Goal: Task Accomplishment & Management: Complete application form

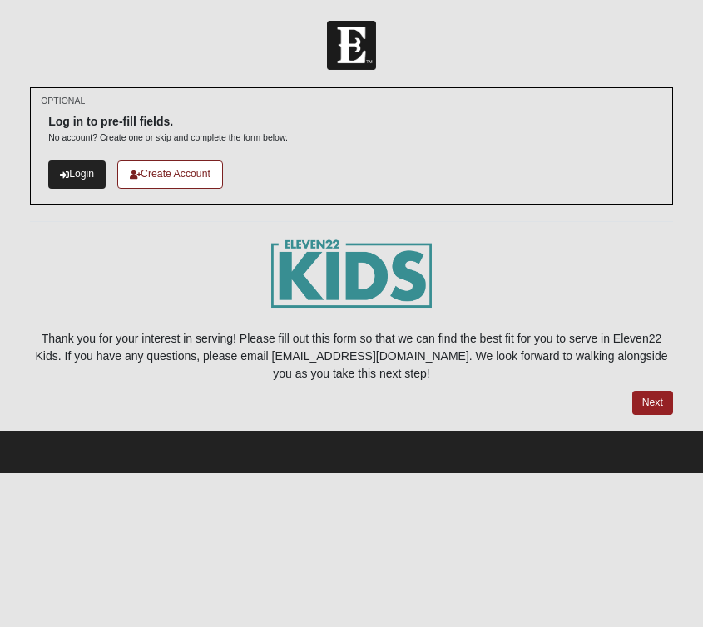
click at [90, 173] on link "Login" at bounding box center [76, 174] width 57 height 27
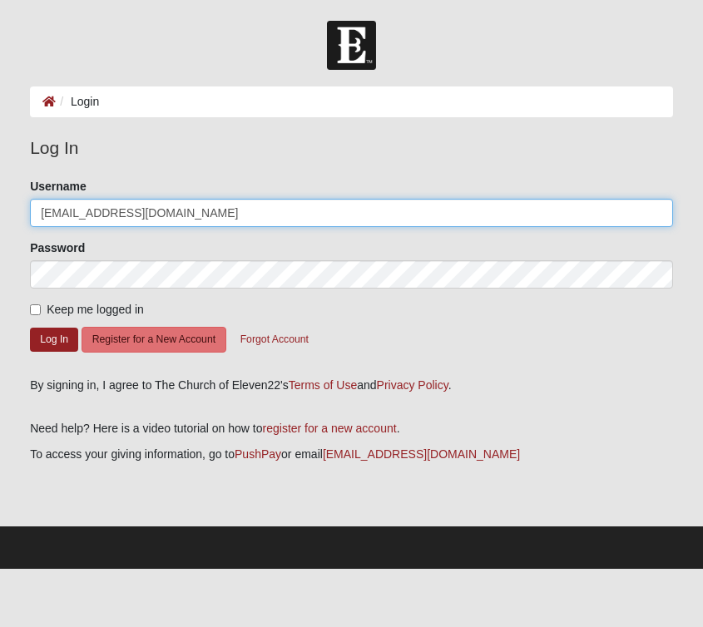
type input "[EMAIL_ADDRESS][DOMAIN_NAME]"
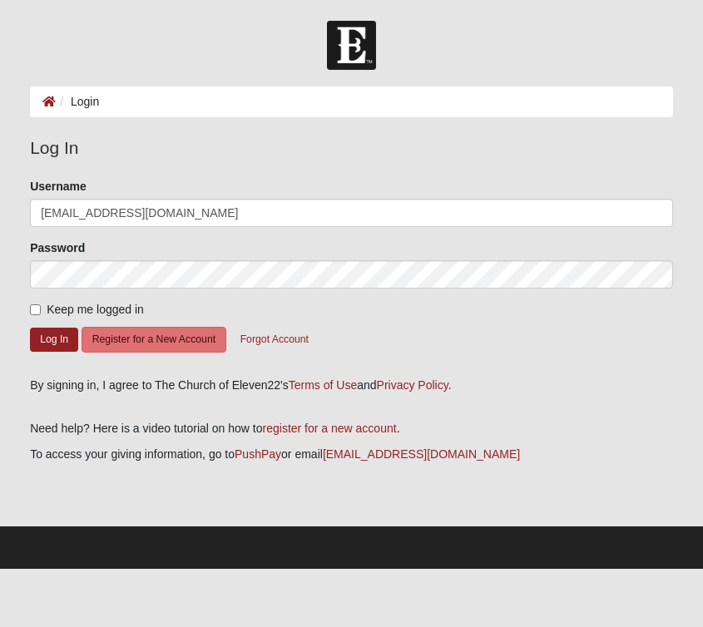
click at [282, 304] on div "Keep me logged in" at bounding box center [351, 309] width 643 height 17
click at [270, 341] on button "Forgot Account" at bounding box center [275, 340] width 90 height 26
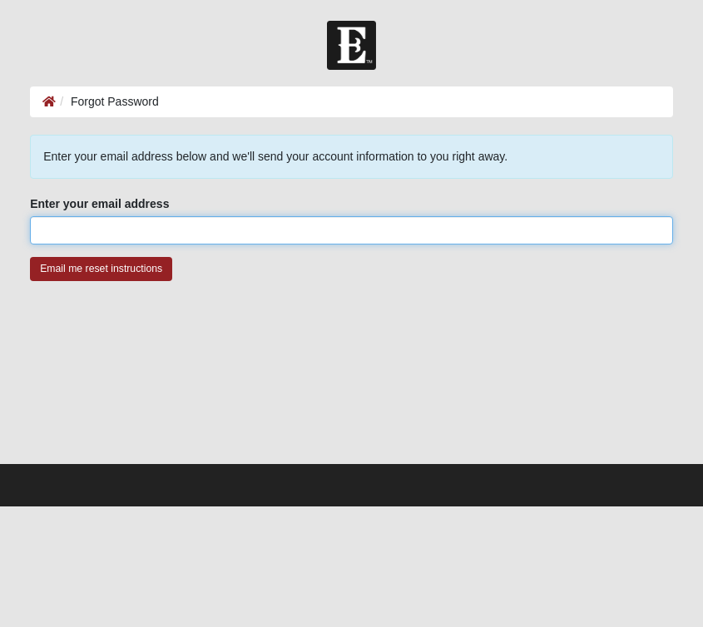
click at [174, 232] on input "Enter your email address" at bounding box center [351, 230] width 643 height 28
type input "[EMAIL_ADDRESS][DOMAIN_NAME]"
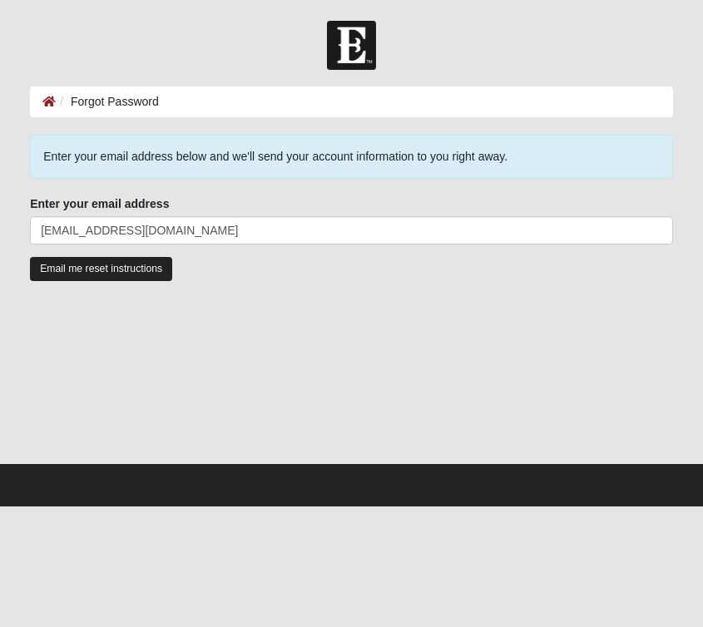
click at [125, 270] on input "Email me reset instructions" at bounding box center [101, 269] width 142 height 24
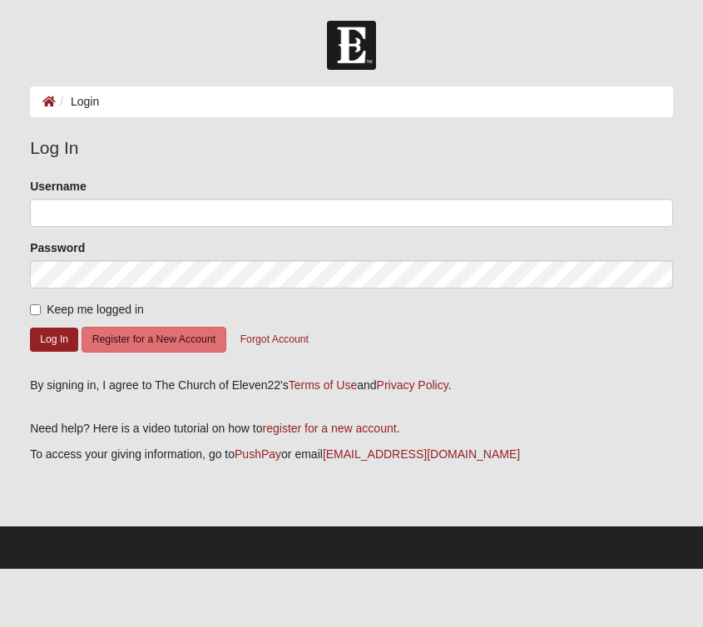
click at [173, 241] on div "Password" at bounding box center [351, 264] width 643 height 49
click at [173, 229] on form "Please correct the following: Username Password Keep me logged in Log In Regist…" at bounding box center [351, 272] width 643 height 188
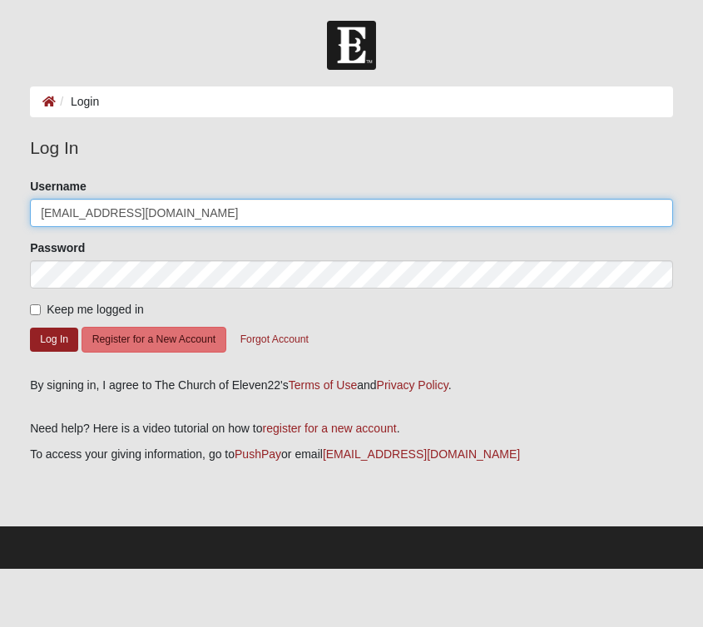
type input "[EMAIL_ADDRESS][DOMAIN_NAME]"
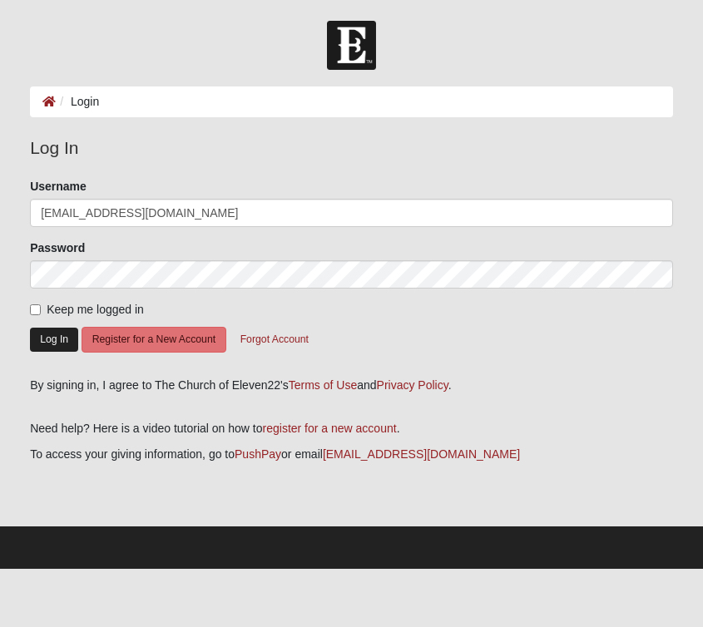
click at [52, 339] on button "Log In" at bounding box center [54, 340] width 48 height 24
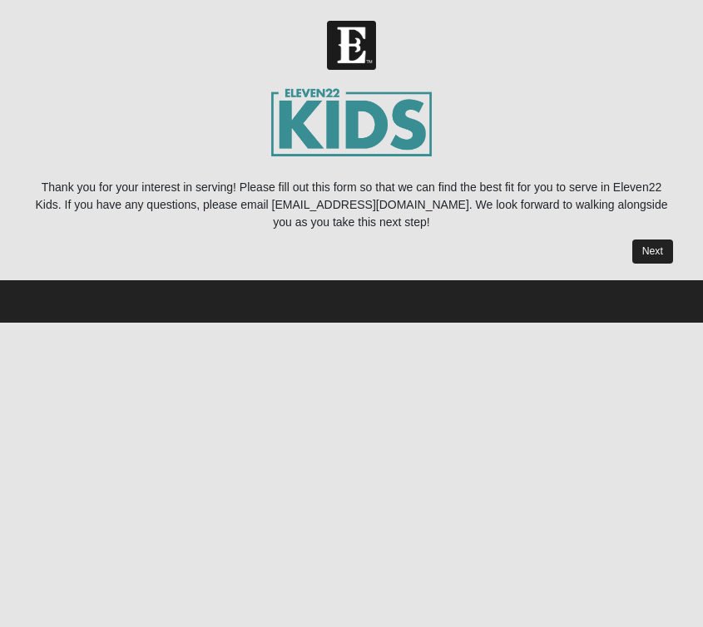
click at [659, 255] on link "Next" at bounding box center [652, 252] width 41 height 24
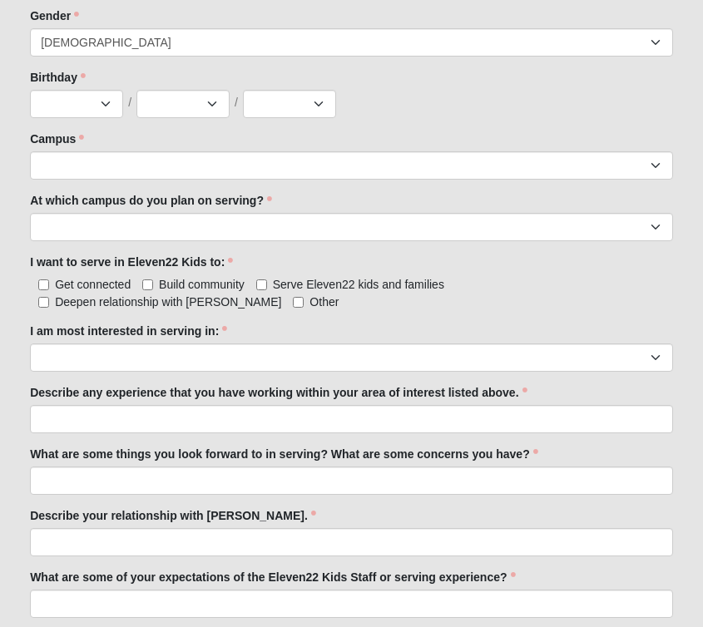
scroll to position [755, 0]
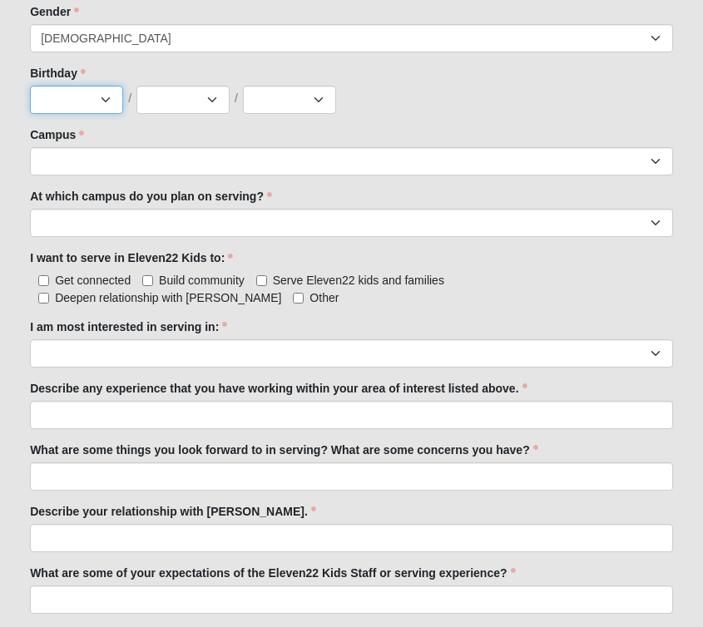
select select "9"
select select "21"
select select "2001"
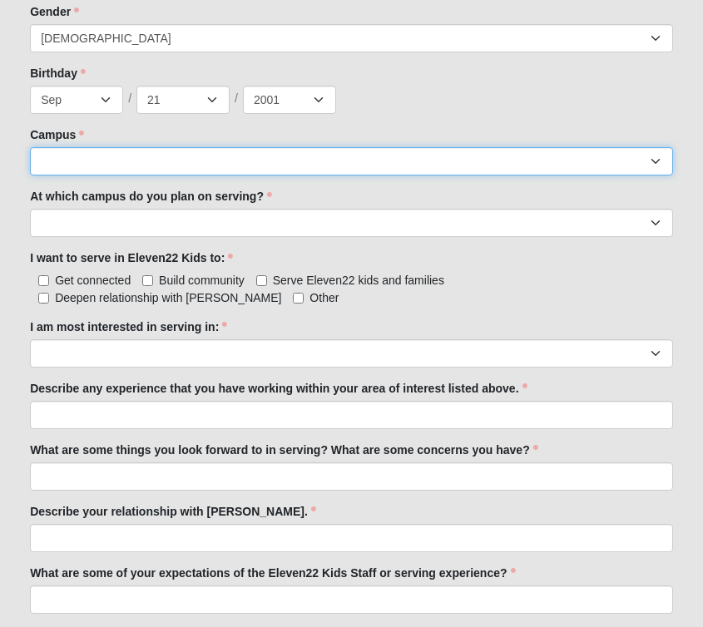
select select "3"
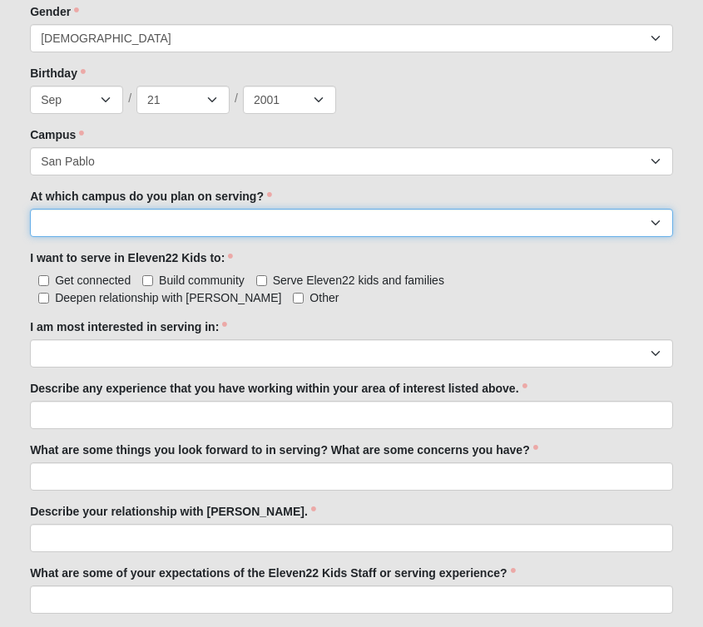
select select "San Pablo"
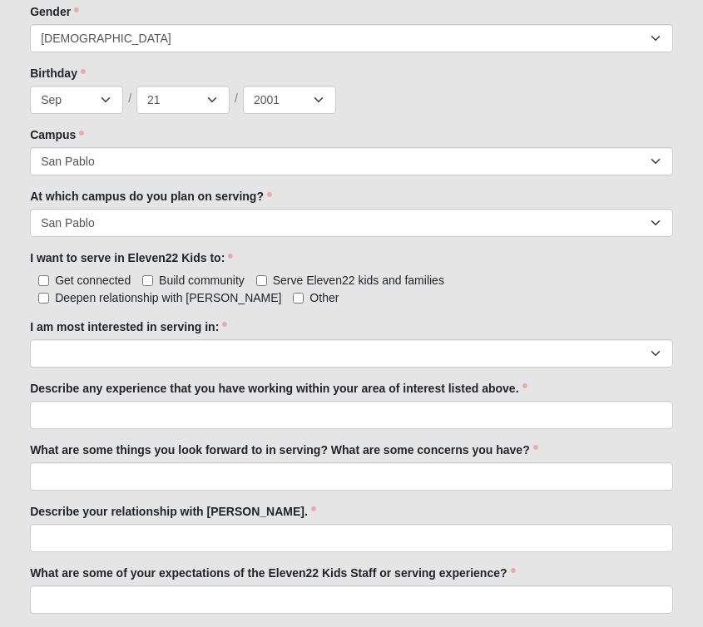
click at [281, 290] on label "Deepen relationship with [PERSON_NAME]" at bounding box center [159, 298] width 243 height 17
click at [49, 293] on input "Deepen relationship with [PERSON_NAME]" at bounding box center [43, 298] width 11 height 11
checkbox input "true"
click at [266, 280] on label "Serve Eleven22 kids and families" at bounding box center [350, 280] width 188 height 17
click at [266, 280] on input "Serve Eleven22 kids and families" at bounding box center [261, 280] width 11 height 11
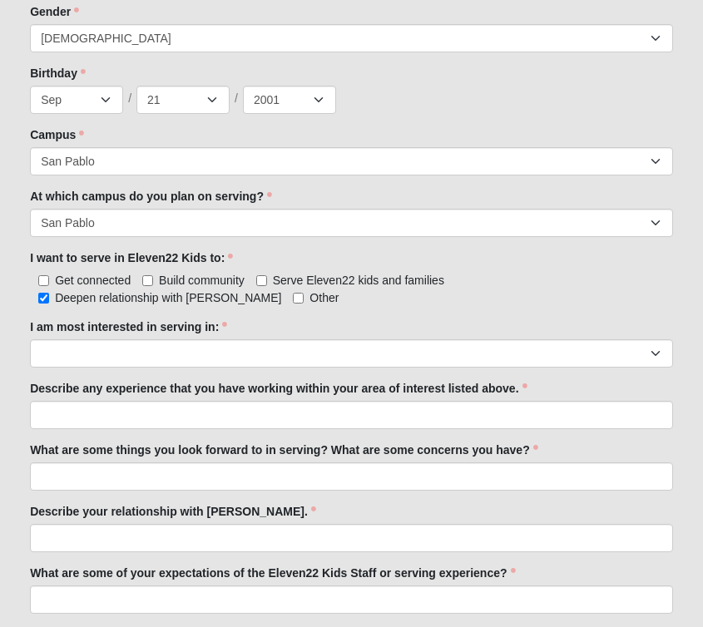
checkbox input "true"
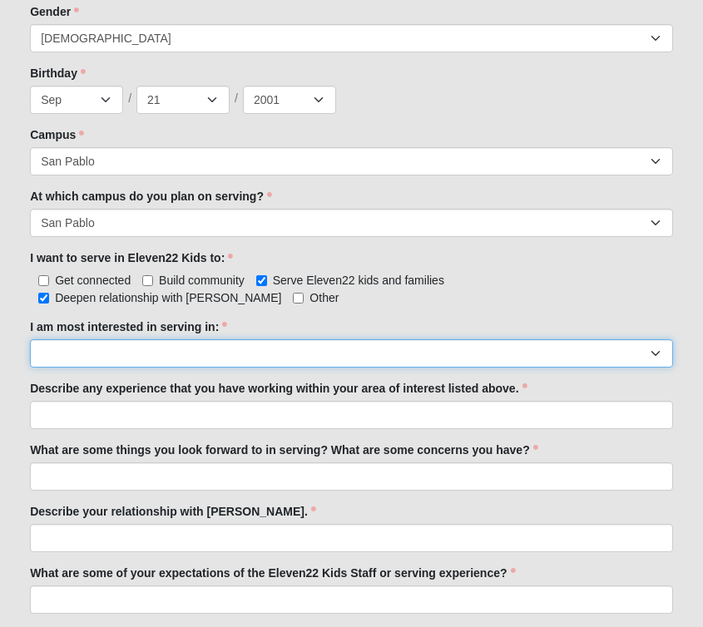
select select "Undecided"
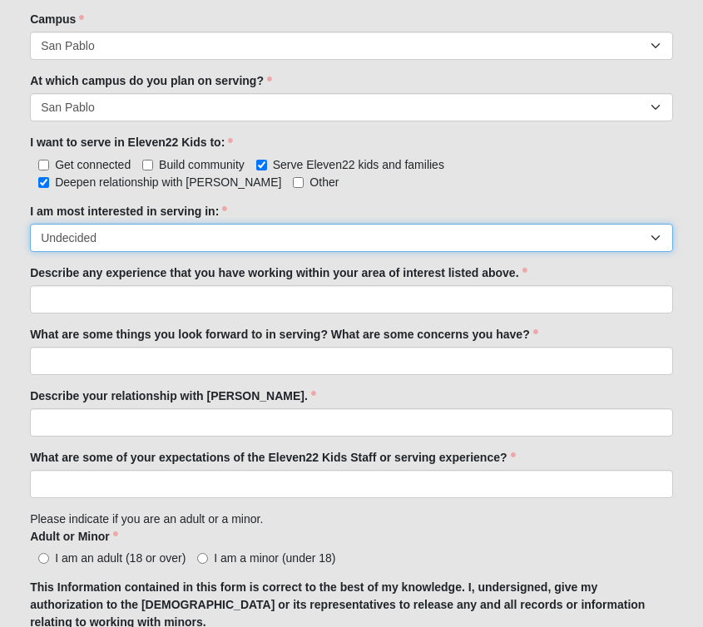
scroll to position [893, 0]
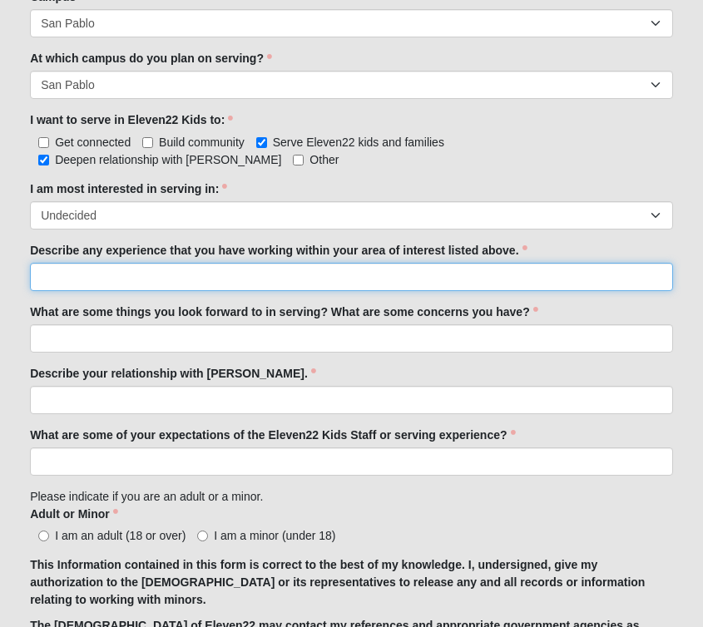
click at [346, 283] on input "Describe any experience that you have working within your area of interest list…" at bounding box center [351, 277] width 643 height 28
type input "I used to be a nanny, and I love working with kids!"
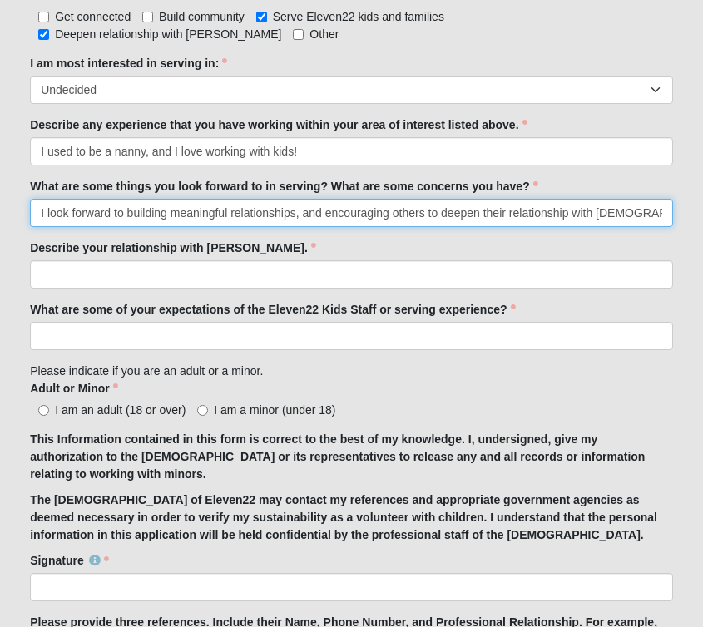
scroll to position [1032, 0]
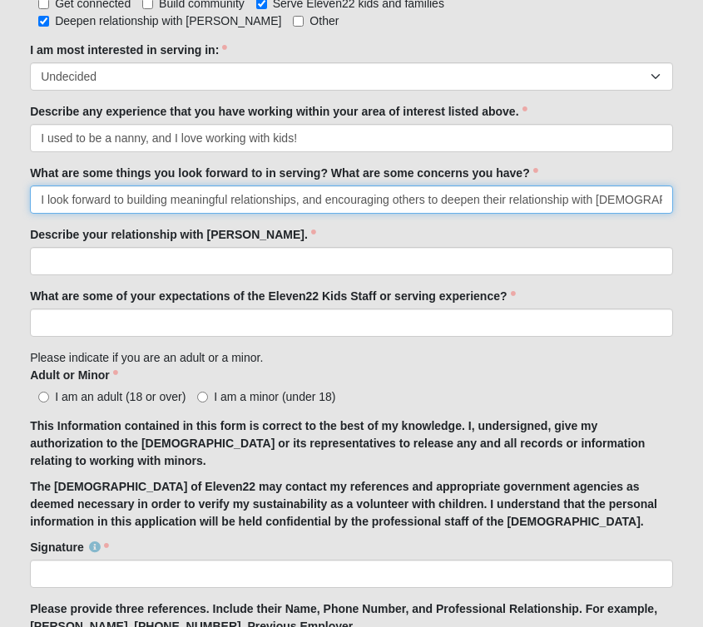
type input "I look forward to building meaningful relationships, and encouraging others to …"
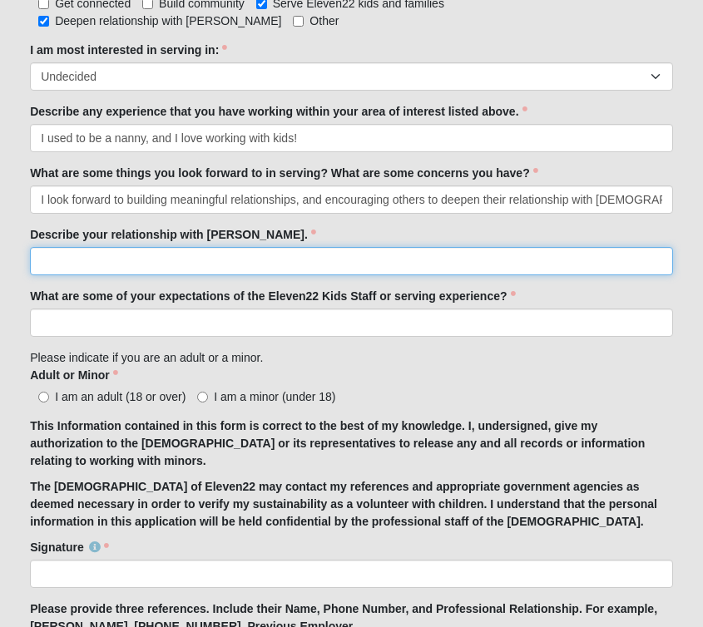
click at [108, 265] on input "Describe your relationship with [PERSON_NAME]." at bounding box center [351, 261] width 643 height 28
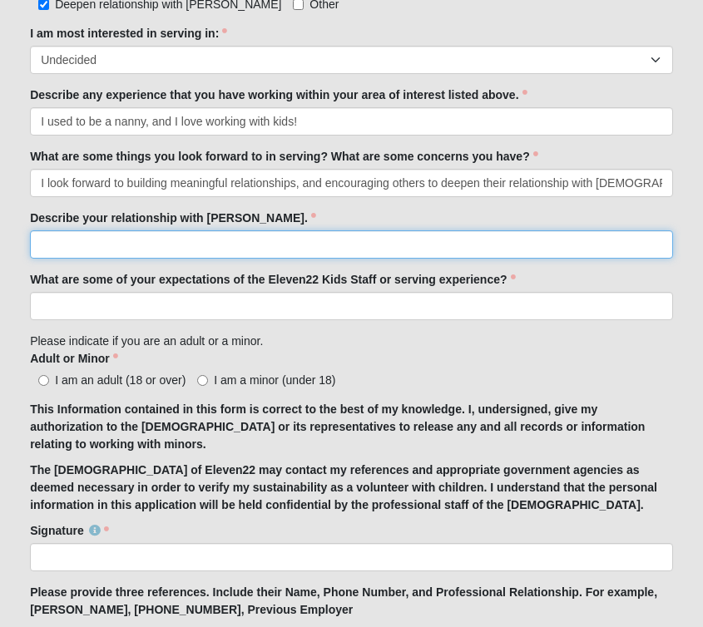
scroll to position [1047, 0]
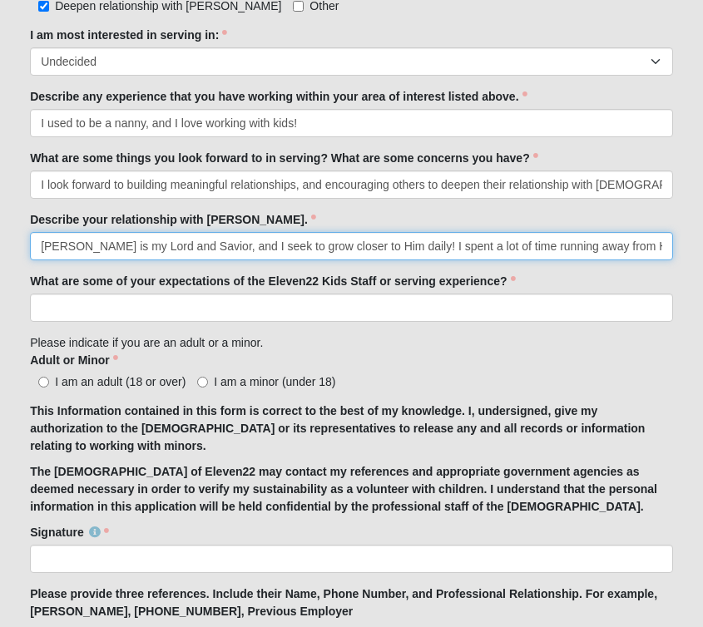
type input "Jesus is my Lord and Savior, and I seek to grow closer to Him daily! I spent a …"
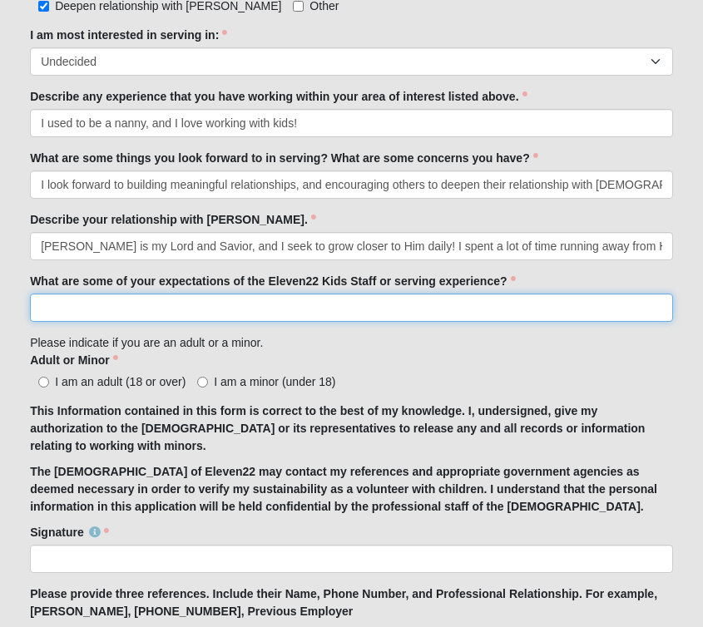
click at [105, 302] on input "What are some of your expectations of the Eleven22 Kids Staff or serving experi…" at bounding box center [351, 308] width 643 height 28
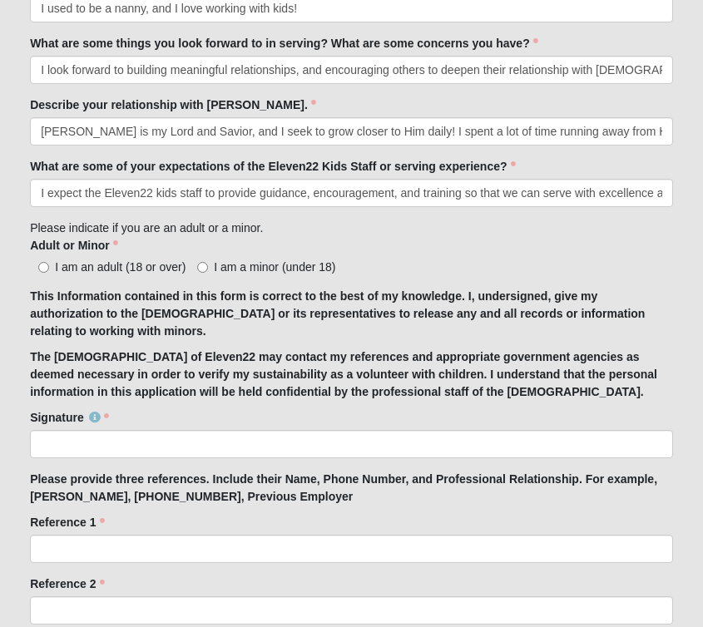
scroll to position [1198, 0]
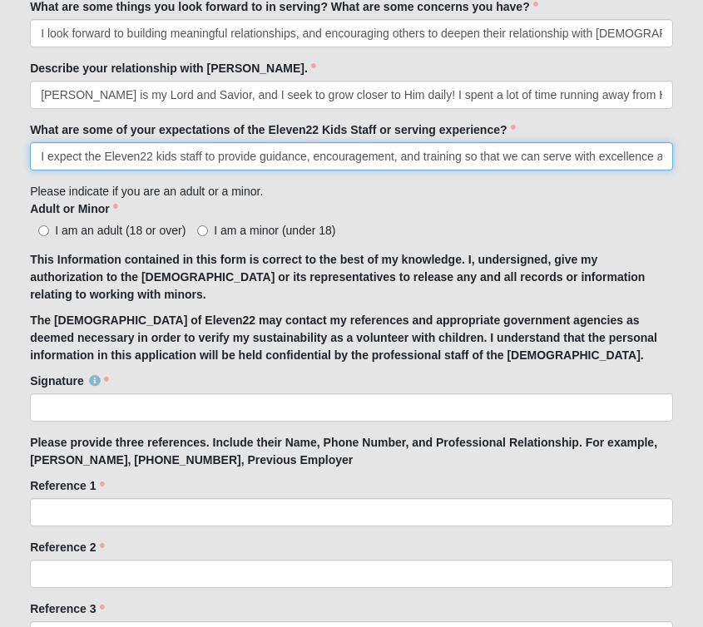
type input "I expect the Eleven22 kids staff to provide guidance, encouragement, and traini…"
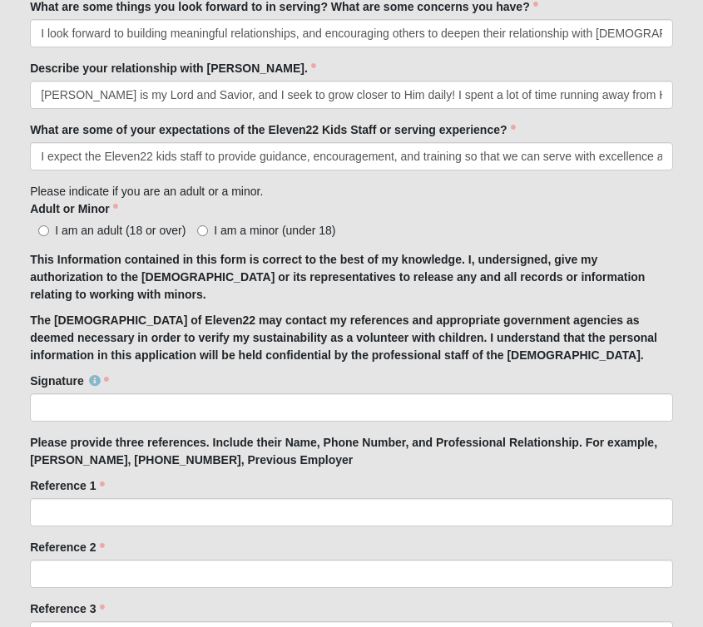
click at [80, 237] on label "I am an adult (18 or over)" at bounding box center [108, 230] width 156 height 17
click at [49, 236] on input "I am an adult (18 or over)" at bounding box center [43, 231] width 11 height 11
radio input "true"
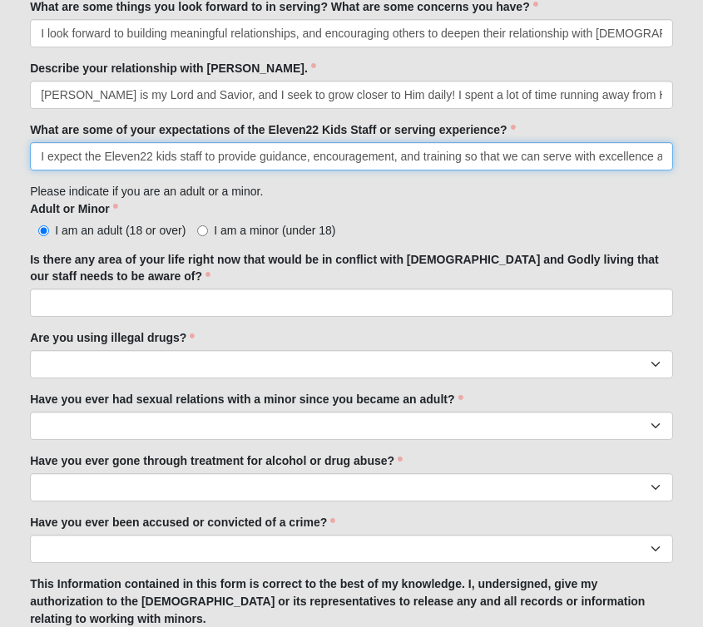
click at [570, 164] on input "I expect the Eleven22 kids staff to provide guidance, encouragement, and traini…" at bounding box center [351, 156] width 643 height 28
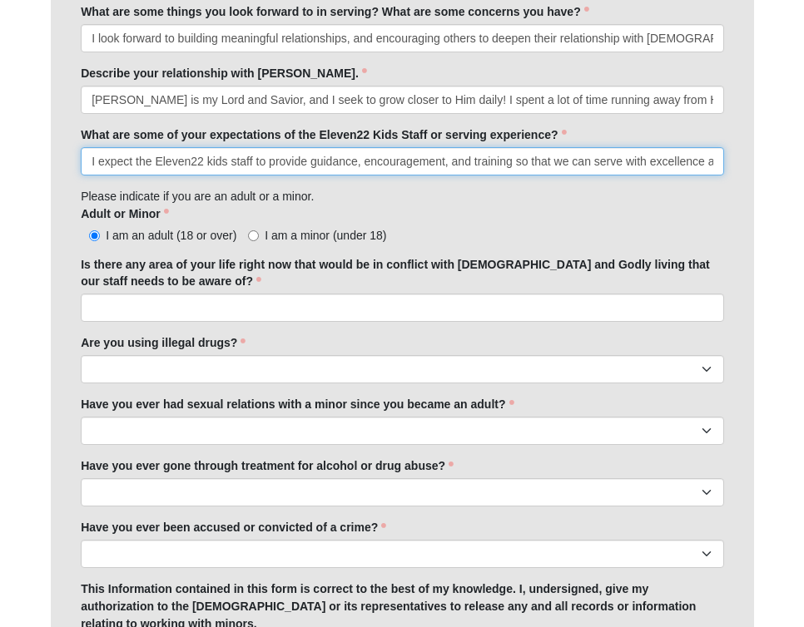
scroll to position [1193, 0]
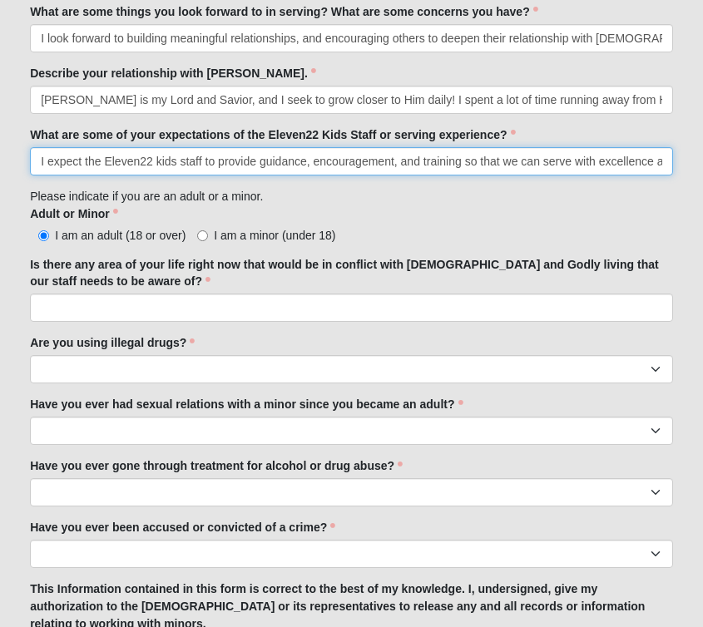
click at [633, 156] on input "I expect the Eleven22 kids staff to provide guidance, encouragement, and traini…" at bounding box center [351, 161] width 643 height 28
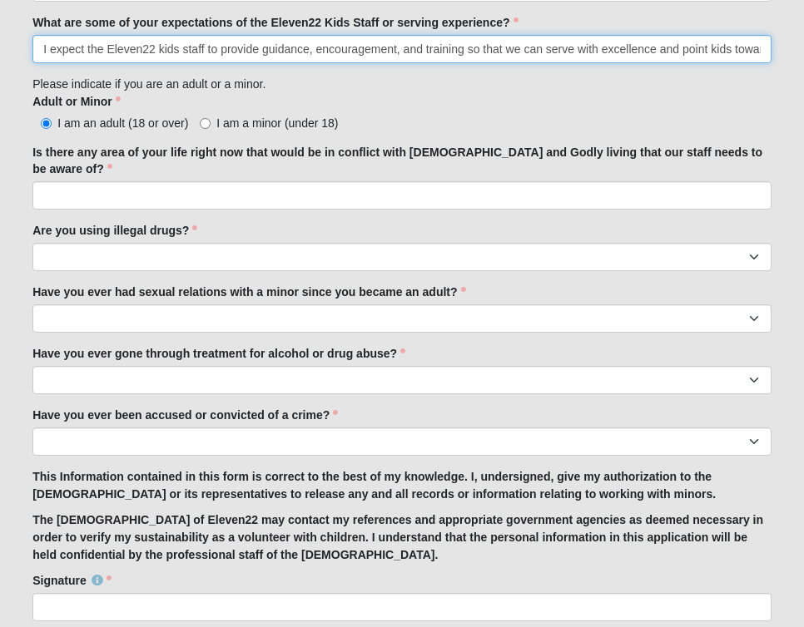
scroll to position [1292, 0]
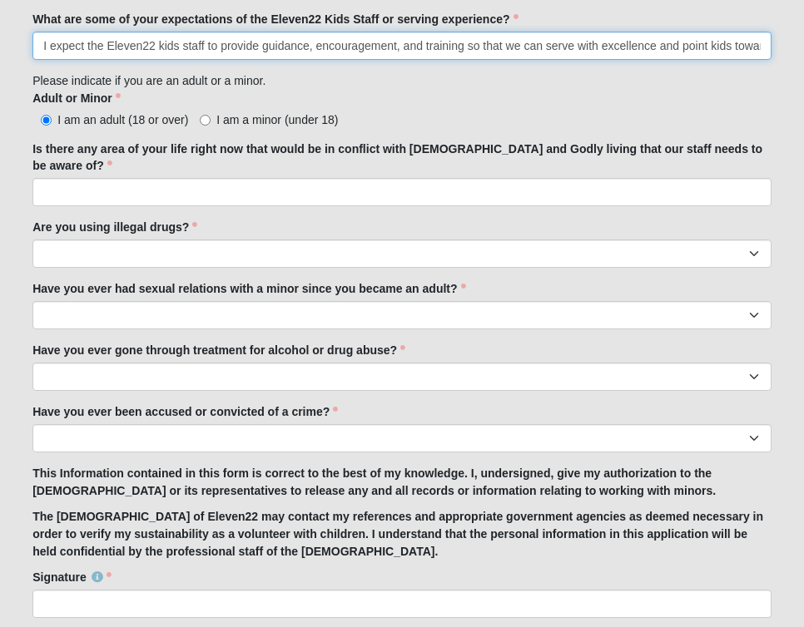
type input "I expect the Eleven22 kids staff to provide guidance, encouragement, and traini…"
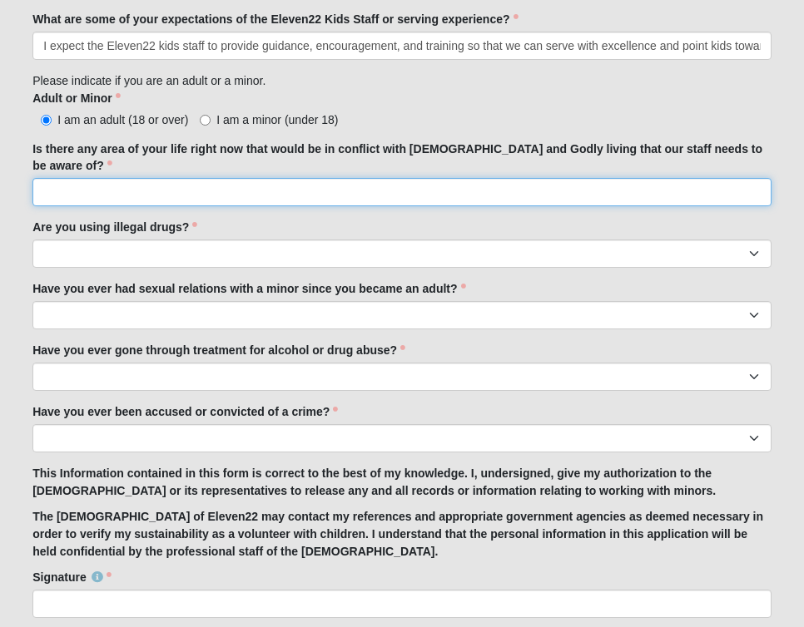
click at [518, 178] on input "Is there any area of your life right now that would be in conflict with biblica…" at bounding box center [401, 192] width 739 height 28
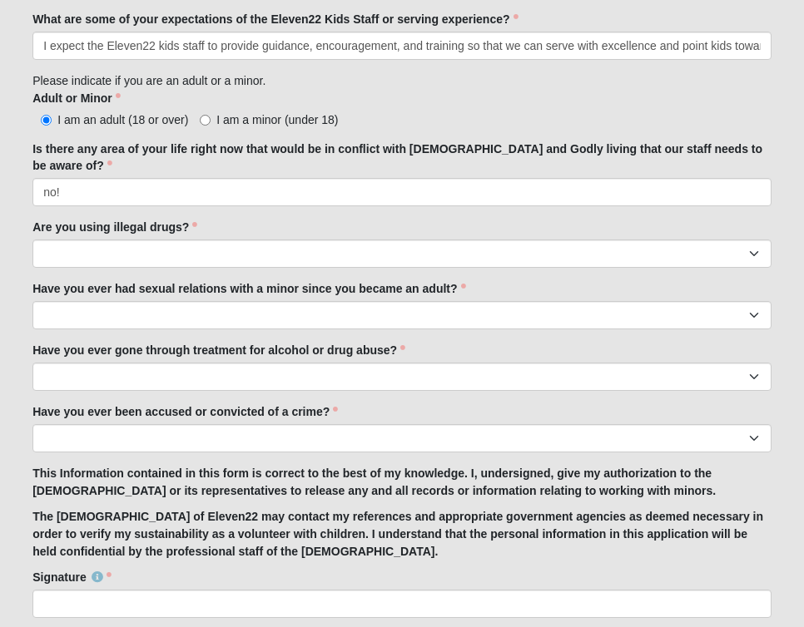
click at [449, 219] on div "Are you using illegal drugs? Yes No Are you using illegal drugs? is required." at bounding box center [401, 243] width 739 height 49
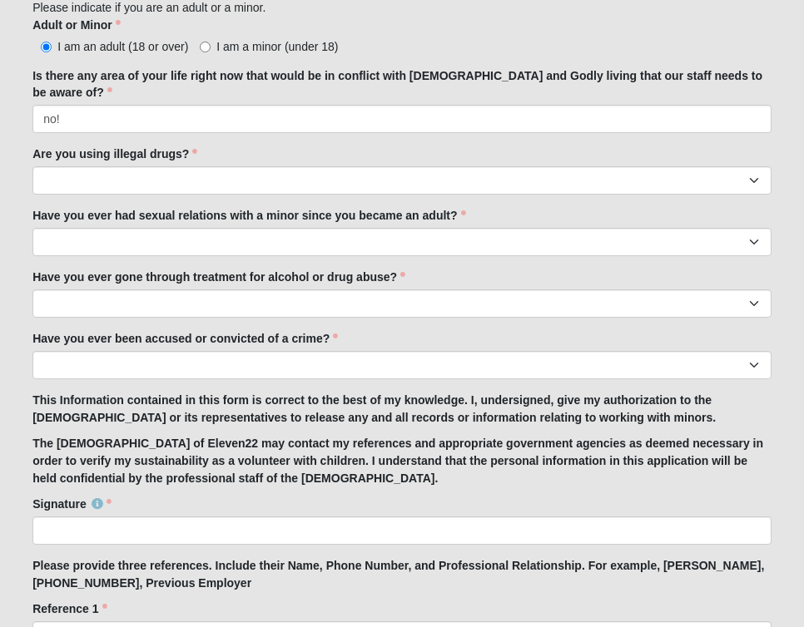
scroll to position [1361, 0]
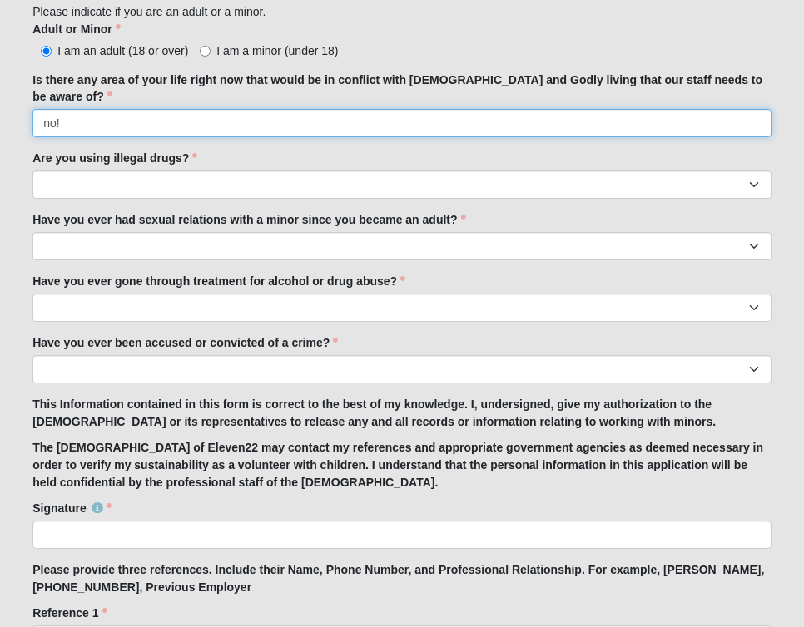
click at [50, 109] on input "no!" at bounding box center [401, 123] width 739 height 28
type input "No!"
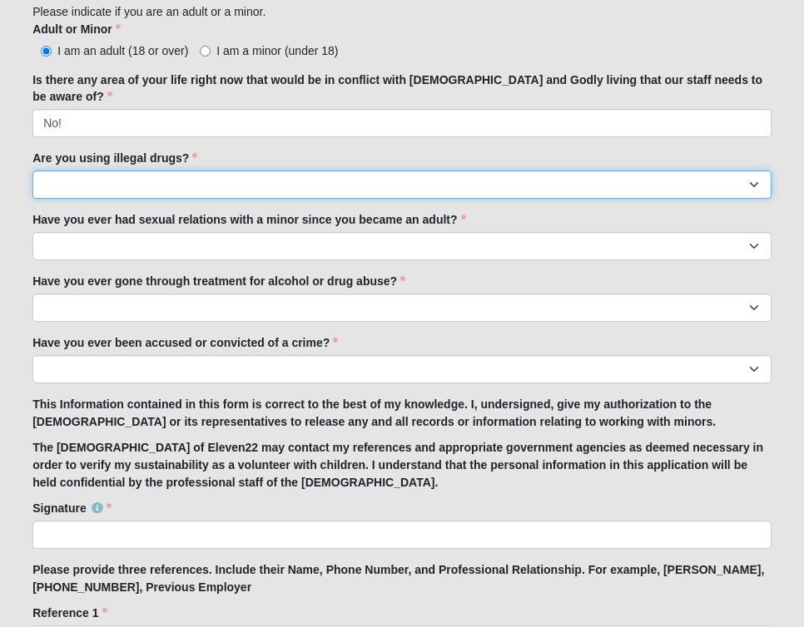
select select "No"
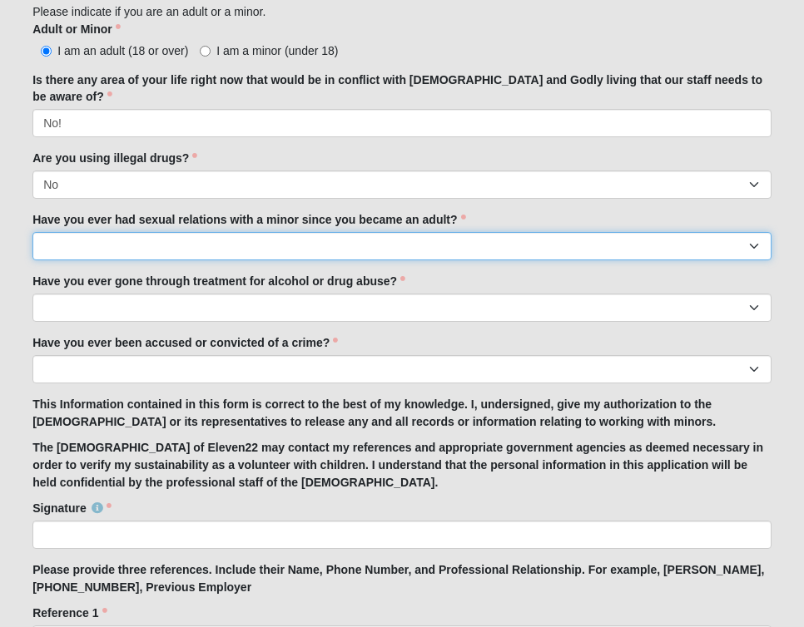
select select "No"
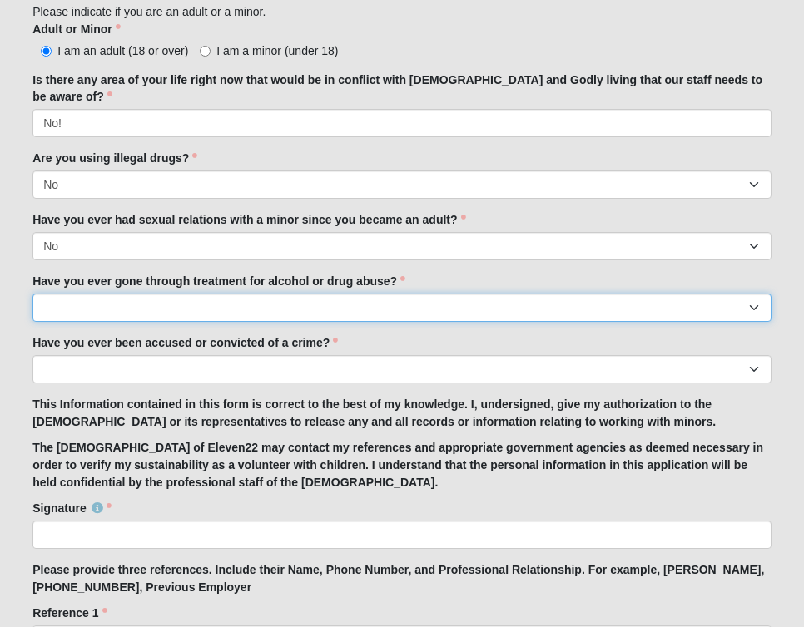
select select "No"
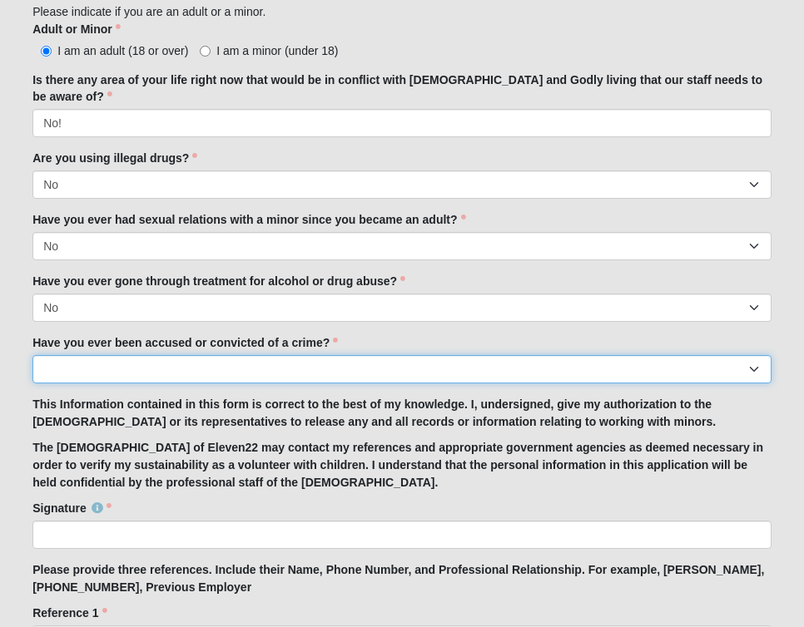
select select "No"
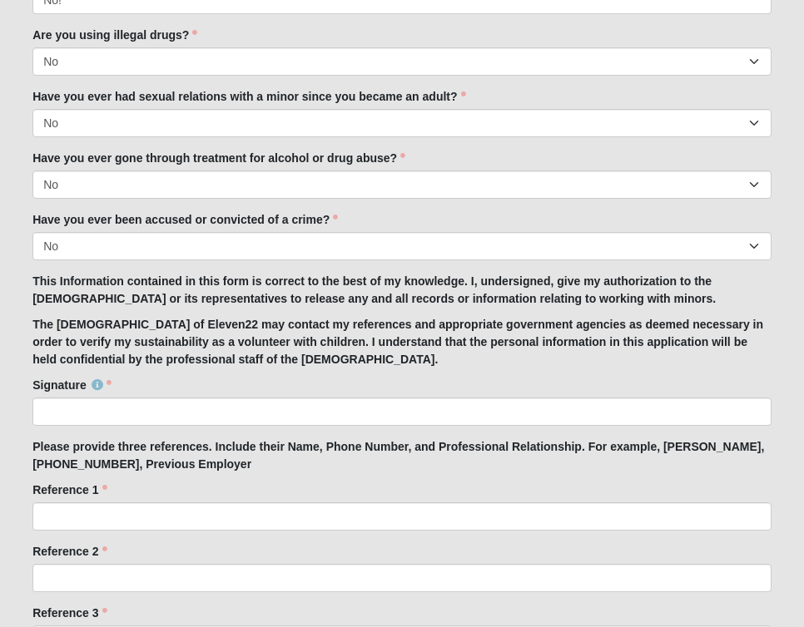
scroll to position [1542, 0]
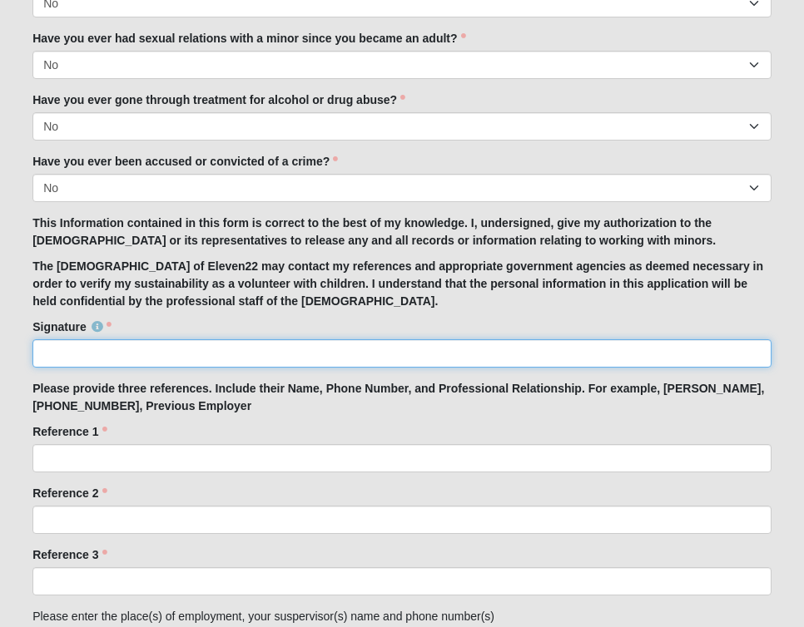
click at [83, 340] on input "Signature" at bounding box center [401, 354] width 739 height 28
type input "[PERSON_NAME]"
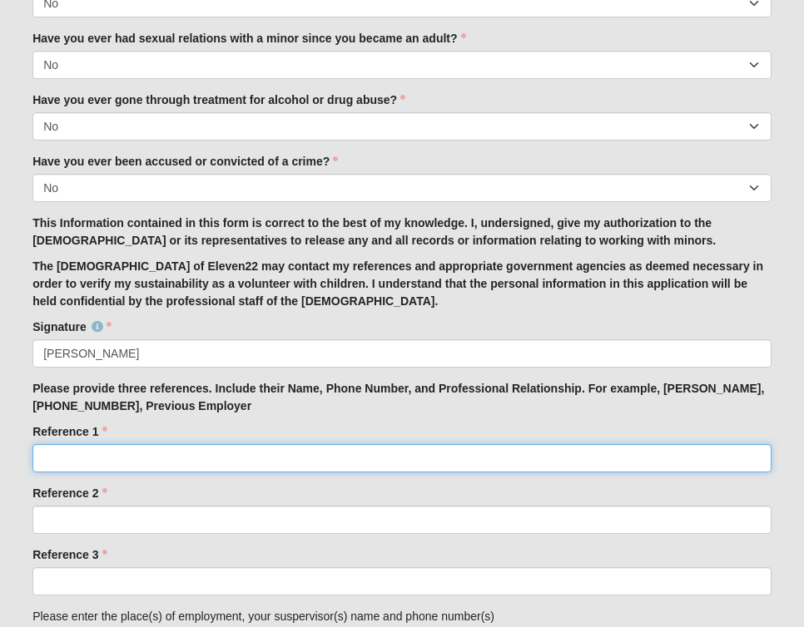
click at [113, 444] on input "Reference 1" at bounding box center [401, 458] width 739 height 28
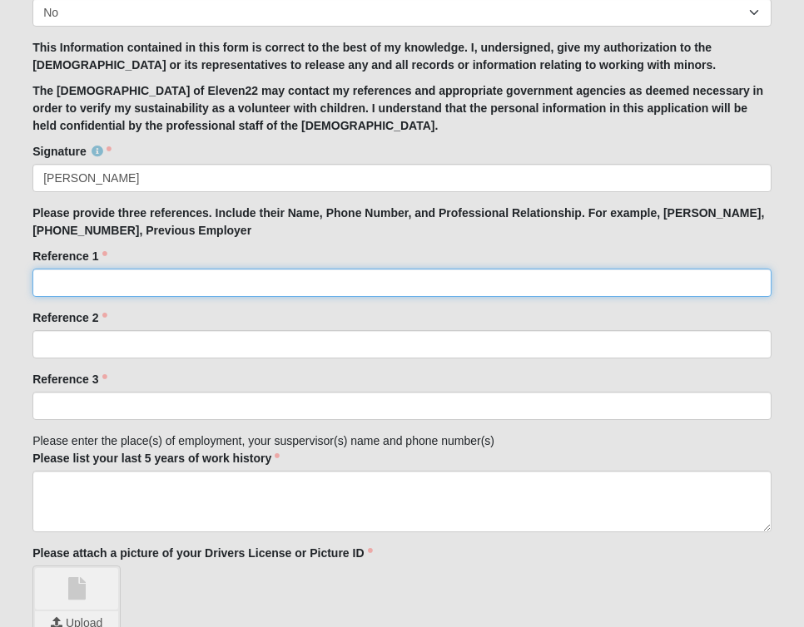
scroll to position [1733, 0]
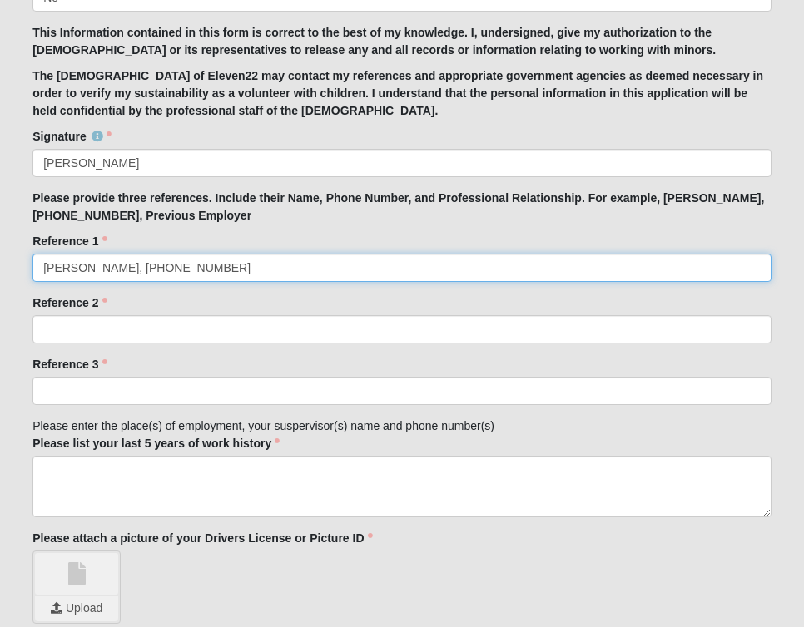
click at [184, 254] on input "Tina Mak, 904-400-1143" at bounding box center [401, 268] width 739 height 28
type input "Tina Mak, 904-400-1143, previous employer"
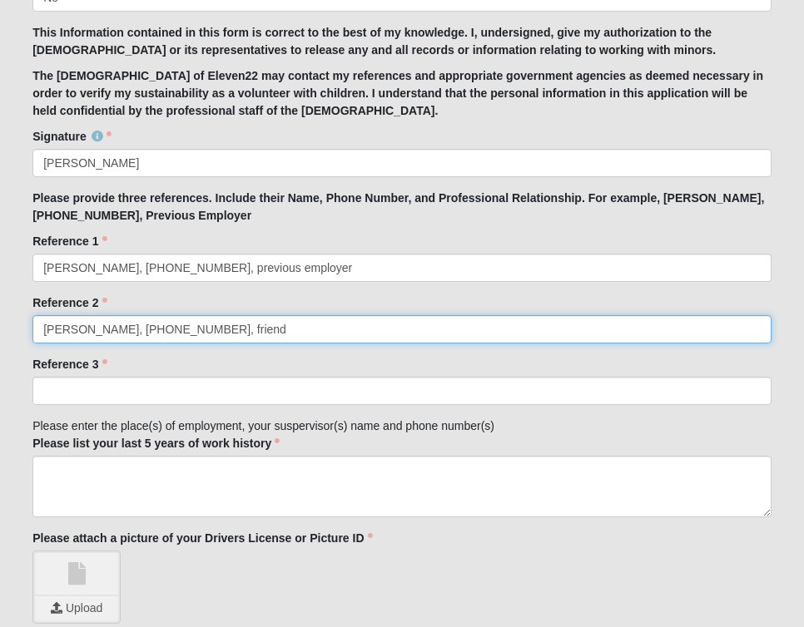
type input "Maria Martinez, 469-438-2110, friend"
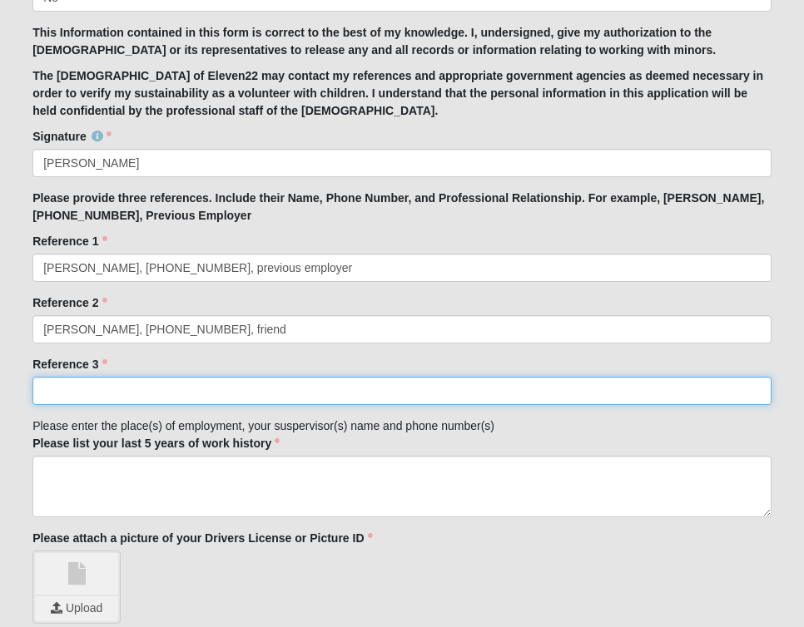
click at [107, 381] on input "Reference 3" at bounding box center [401, 391] width 739 height 28
type input "Siphokazi Serobatse, 904-518-9897"
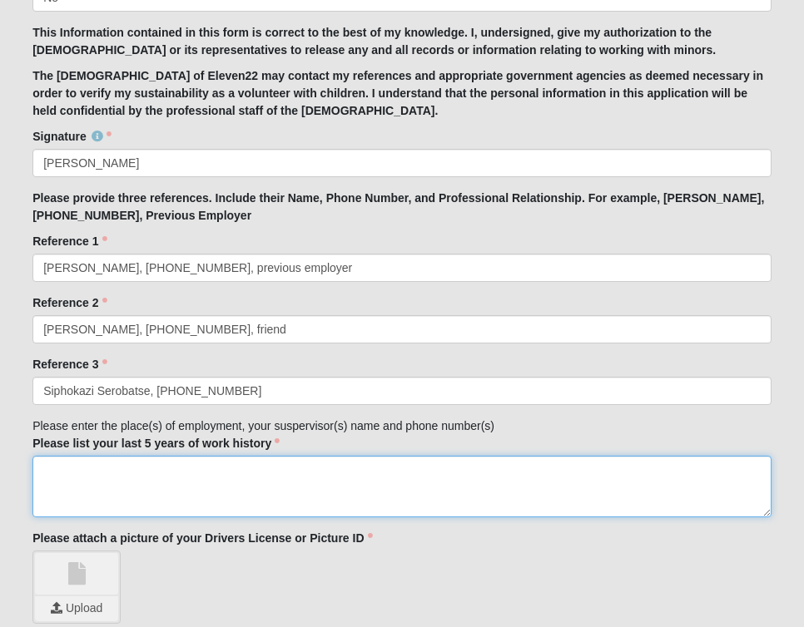
click at [117, 456] on textarea "Please list your last 5 years of work history" at bounding box center [401, 487] width 739 height 62
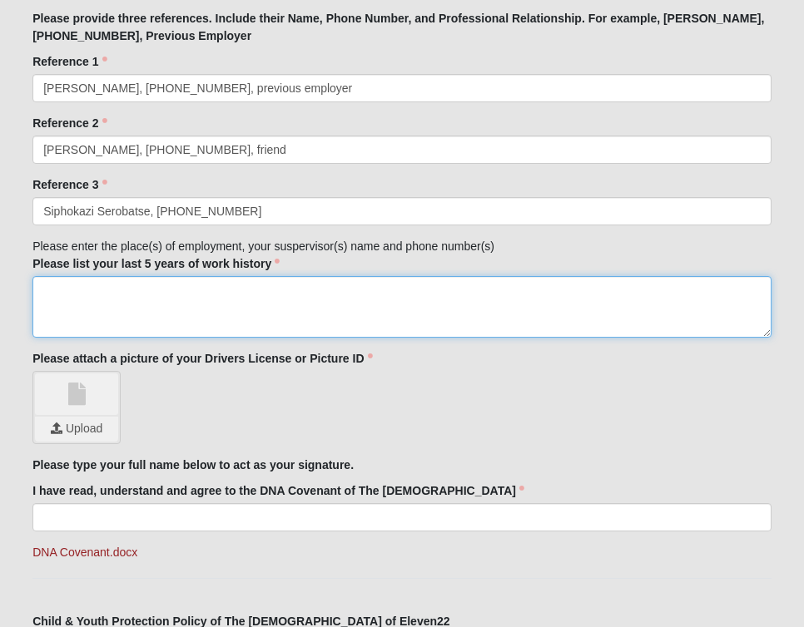
scroll to position [1921, 0]
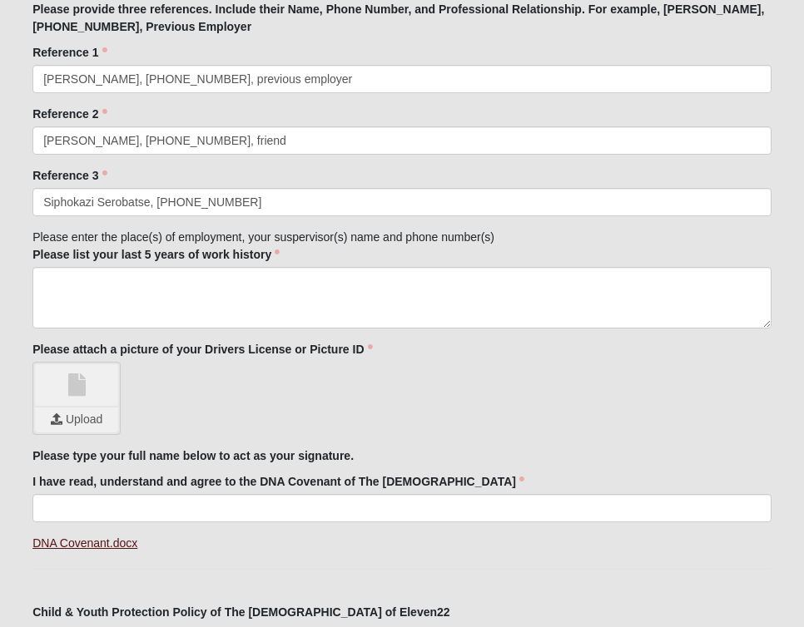
click at [95, 537] on link "DNA Covenant.docx" at bounding box center [84, 543] width 105 height 13
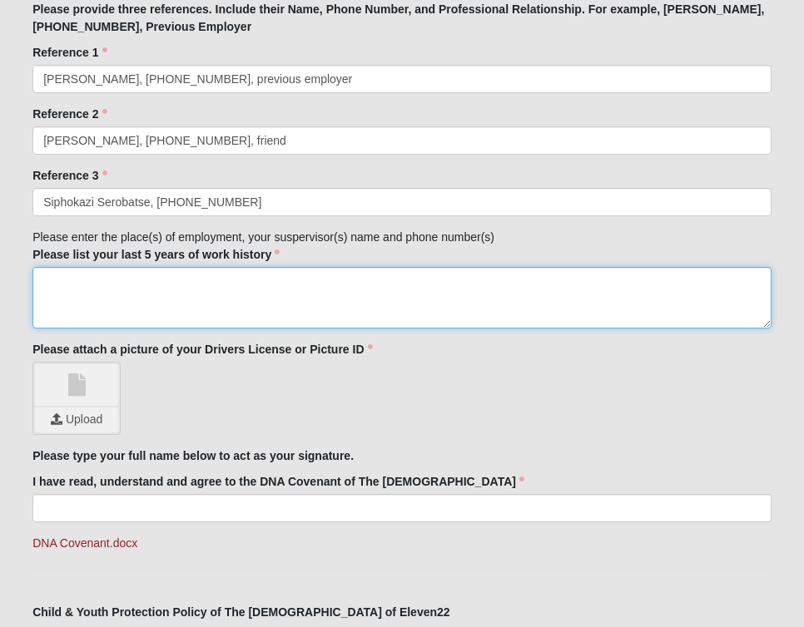
click at [67, 267] on textarea "Please list your last 5 years of work history" at bounding box center [401, 298] width 739 height 62
type textarea "L"
click at [42, 285] on textarea "Nanny - Lana van Reenen, Tina Mak," at bounding box center [401, 298] width 739 height 62
click at [149, 291] on textarea "Nanny - Lana van Reenen, AuPair - Tina Mak," at bounding box center [401, 298] width 739 height 62
click at [56, 279] on textarea "Nanny - Lana van Reenen, AuPair - Tina Mak, 904-400-1143" at bounding box center [401, 298] width 739 height 62
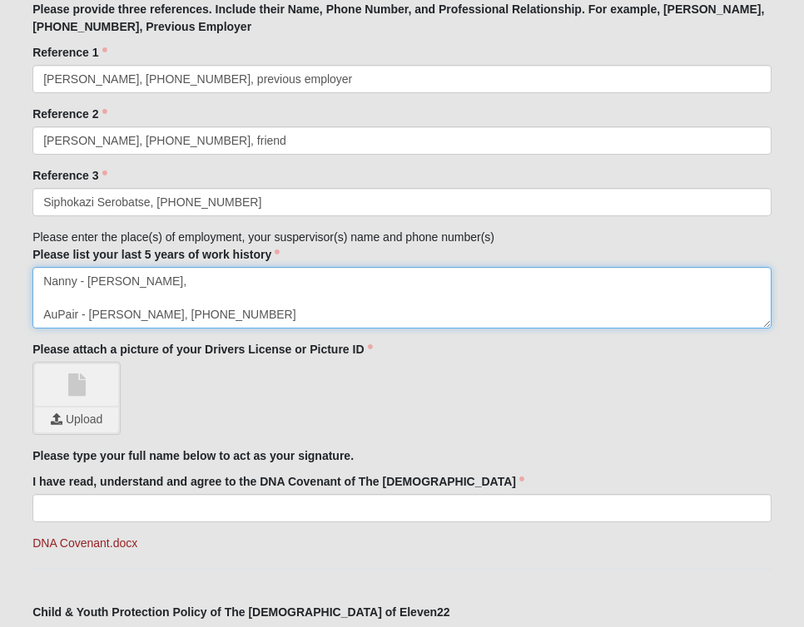
click at [195, 267] on textarea "Nanny - Lana van Reenen, AuPair - Tina Mak, 904-400-1143" at bounding box center [401, 298] width 739 height 62
click at [80, 267] on textarea "Nanny - Lana van Reenen, +27 AuPair - Tina Mak, 904-400-1143" at bounding box center [401, 298] width 739 height 62
click at [79, 300] on textarea "Nanny (April 2020 - December 2020) - Lana van Reenen, +27 AuPair - Tina Mak, 90…" at bounding box center [401, 298] width 739 height 62
click at [401, 298] on textarea "Nanny (April 2020 - December 2020) - Lana van Reenen, +27 AuPair (January 2021 …" at bounding box center [401, 298] width 739 height 62
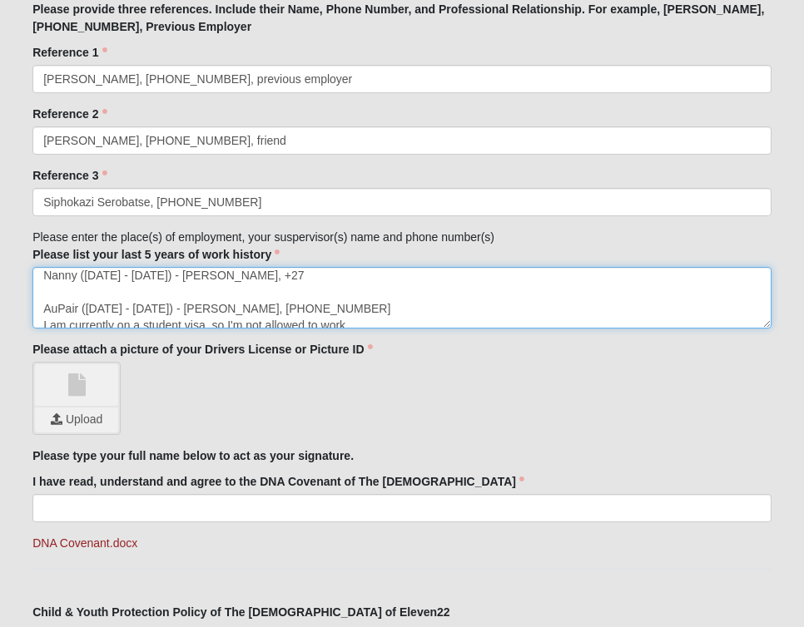
scroll to position [0, 0]
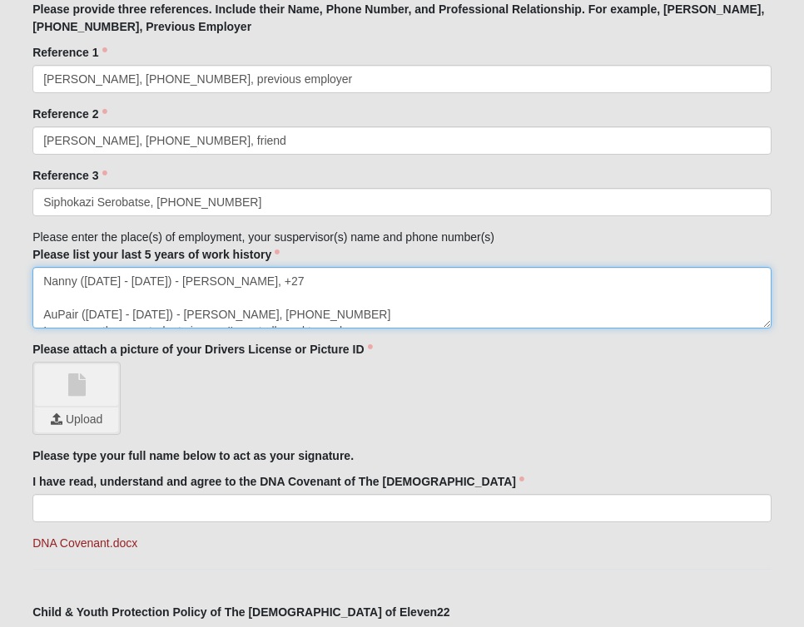
click at [399, 280] on textarea "Nanny (April 2020 - December 2020) - Lana van Reenen, +27 AuPair (January 2021 …" at bounding box center [401, 298] width 739 height 62
click at [394, 269] on textarea "Nanny (April 2020 - December 2020) - Lana van Reenen, +27 AuPair (January 2021 …" at bounding box center [401, 298] width 739 height 62
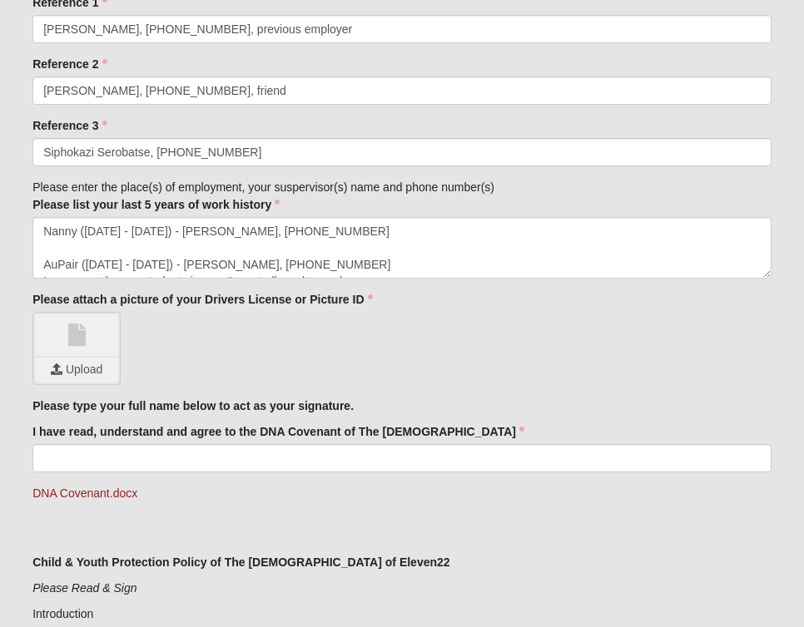
scroll to position [1978, 0]
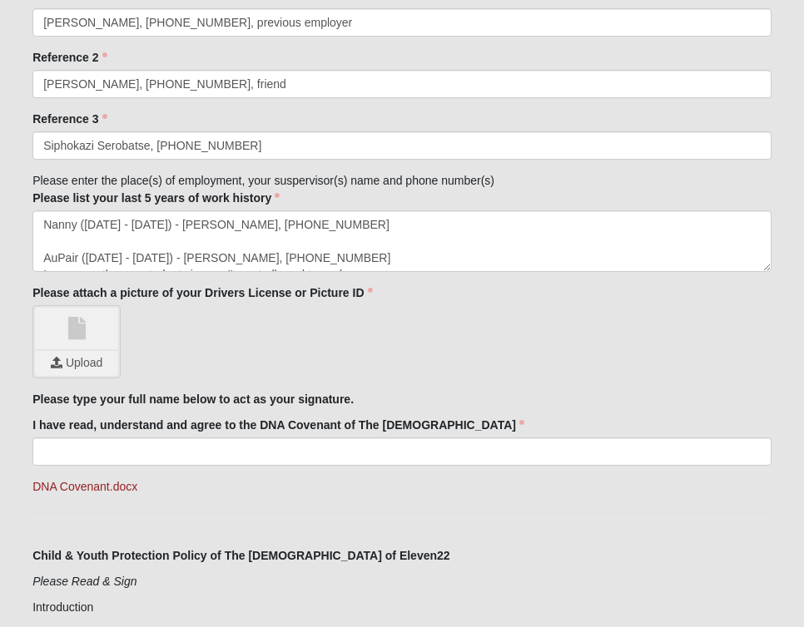
type textarea "Nanny (April 2020 - December 2020) - Lana van Reenen, +27 79 523 7506 AuPair (J…"
click at [82, 323] on link at bounding box center [76, 329] width 83 height 42
click at [80, 351] on input "file" at bounding box center [76, 363] width 83 height 25
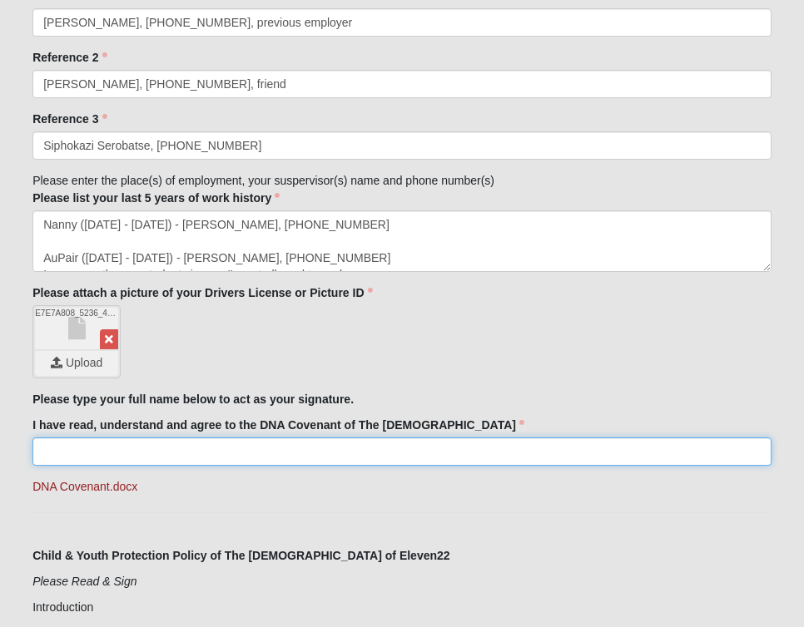
click at [465, 438] on input "I have read, understand and agree to the DNA Covenant of The [DEMOGRAPHIC_DATA]" at bounding box center [401, 452] width 739 height 28
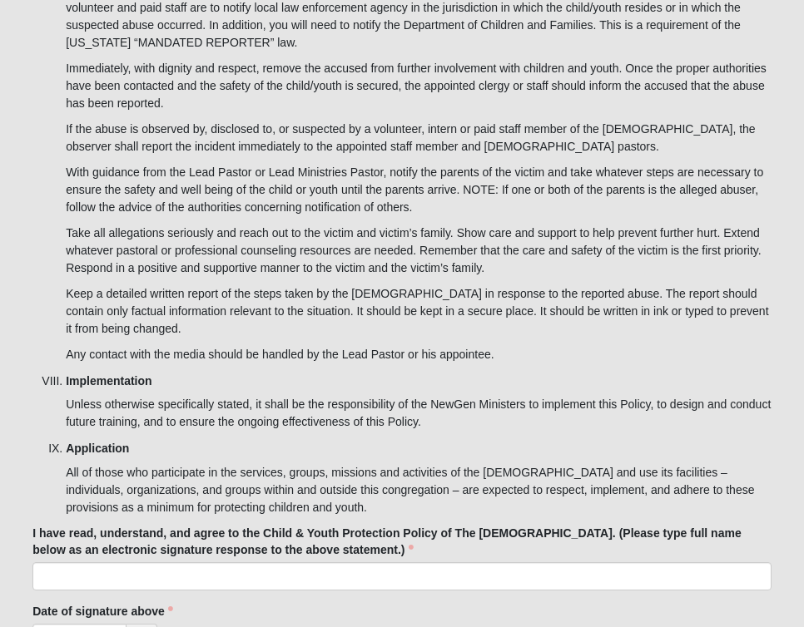
scroll to position [6110, 0]
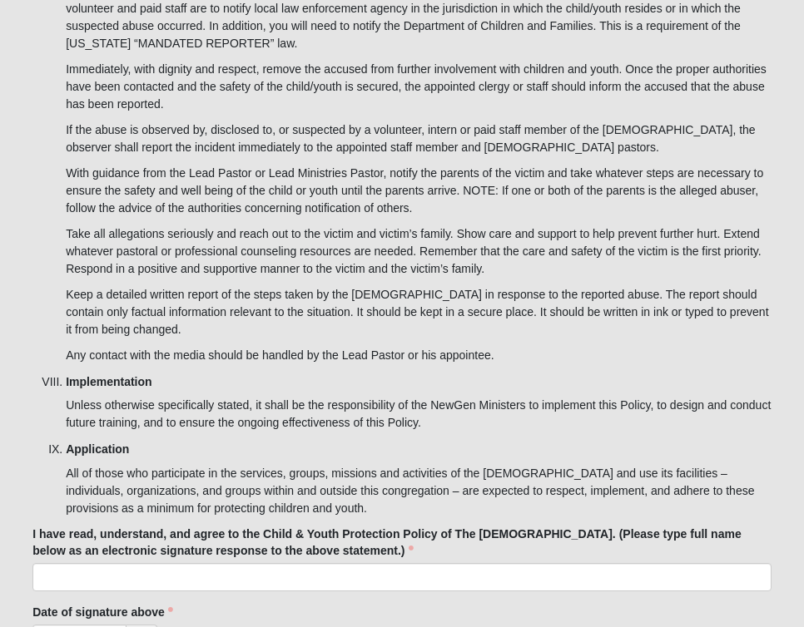
type input "[PERSON_NAME]"
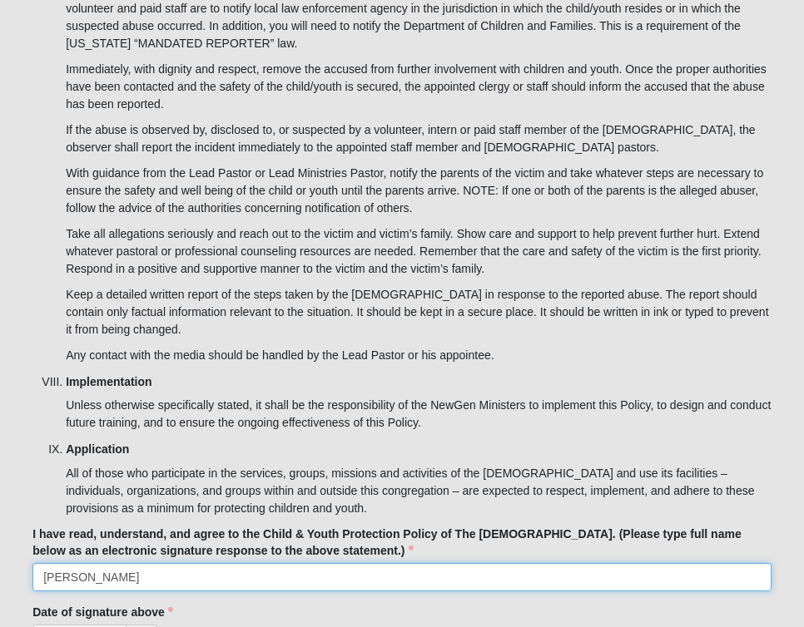
type input "[PERSON_NAME]"
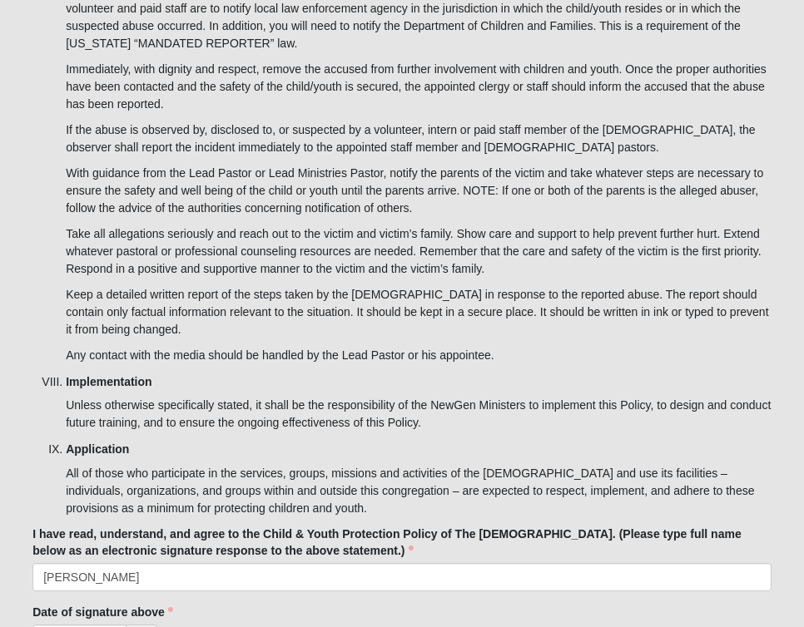
click at [585, 625] on div at bounding box center [401, 639] width 739 height 28
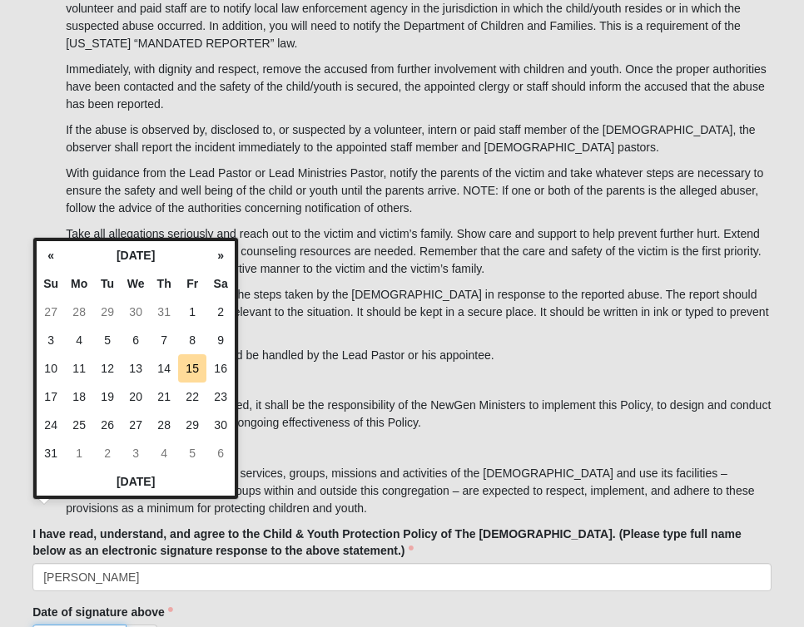
click at [102, 625] on input "Date of signature above" at bounding box center [79, 639] width 94 height 28
click at [186, 251] on th "[DATE]" at bounding box center [135, 255] width 141 height 28
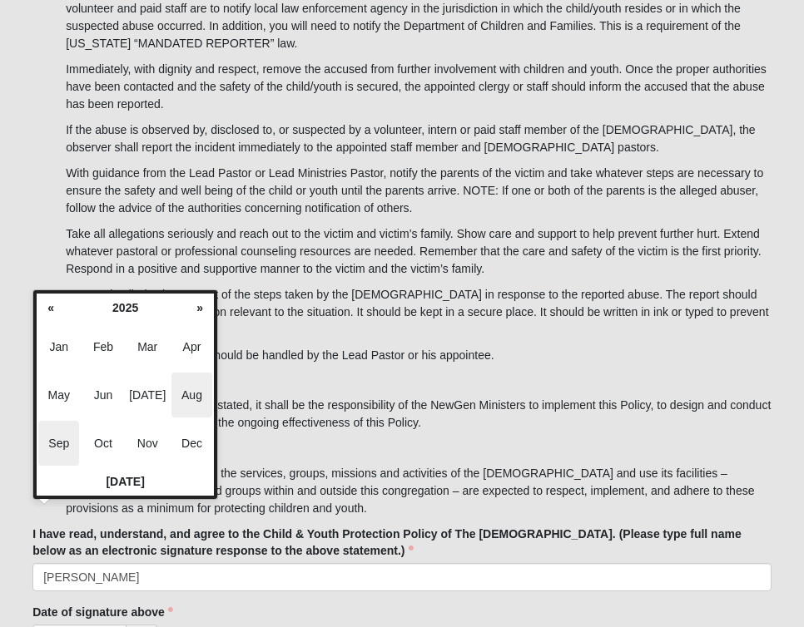
click at [70, 436] on span "Sep" at bounding box center [58, 443] width 41 height 45
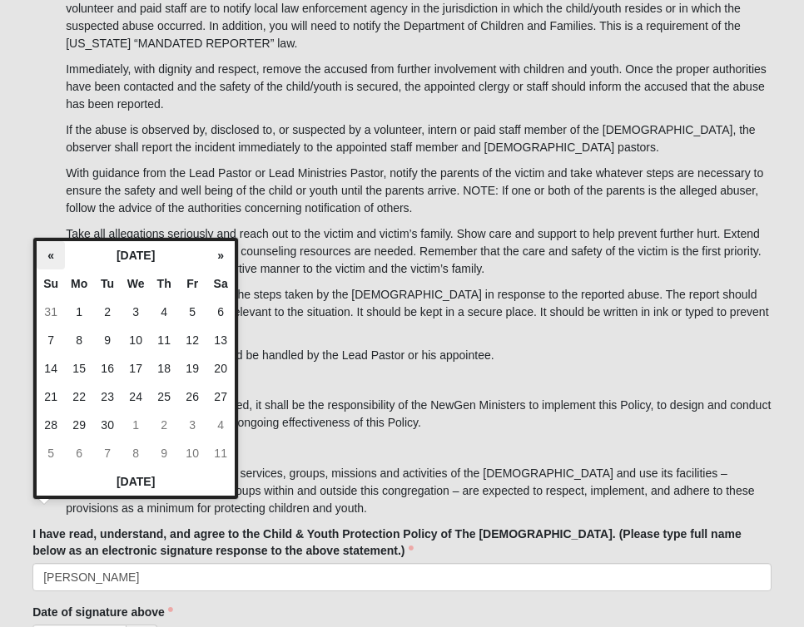
click at [46, 256] on th "«" at bounding box center [51, 255] width 28 height 28
click at [118, 251] on th "[DATE]" at bounding box center [135, 255] width 141 height 28
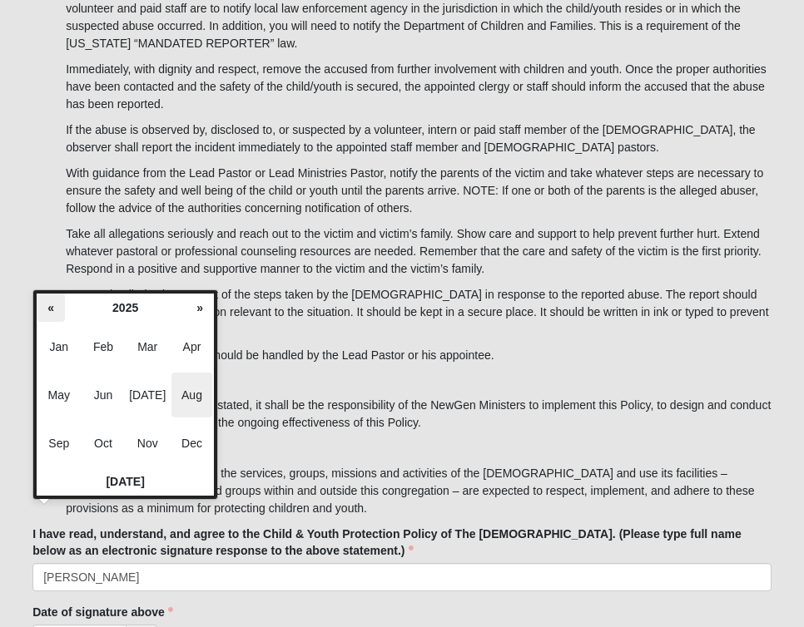
click at [53, 309] on th "«" at bounding box center [51, 308] width 28 height 28
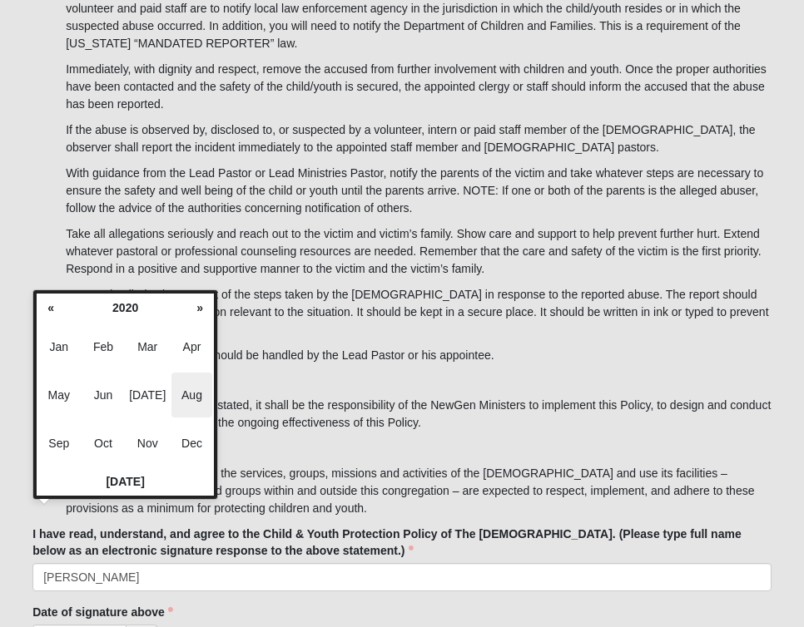
click at [53, 309] on th "«" at bounding box center [51, 308] width 28 height 28
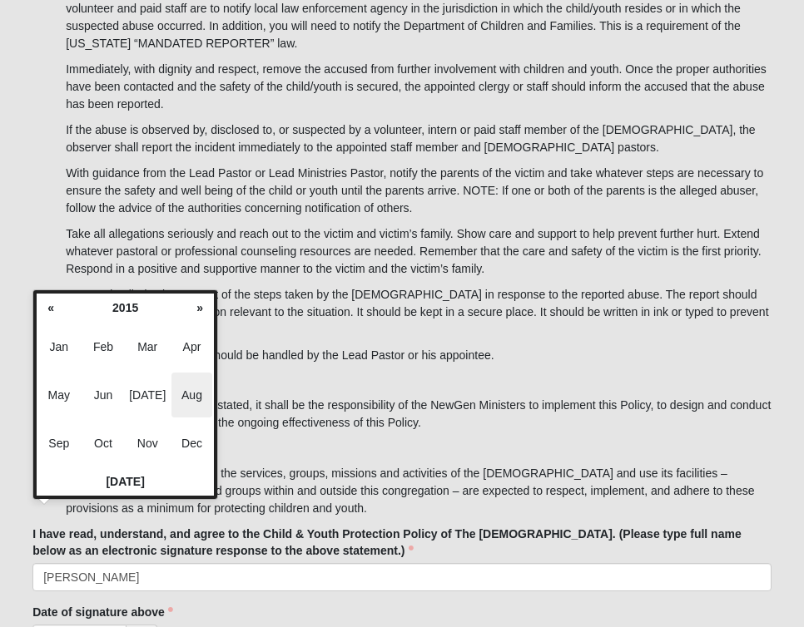
click at [53, 309] on th "«" at bounding box center [51, 308] width 28 height 28
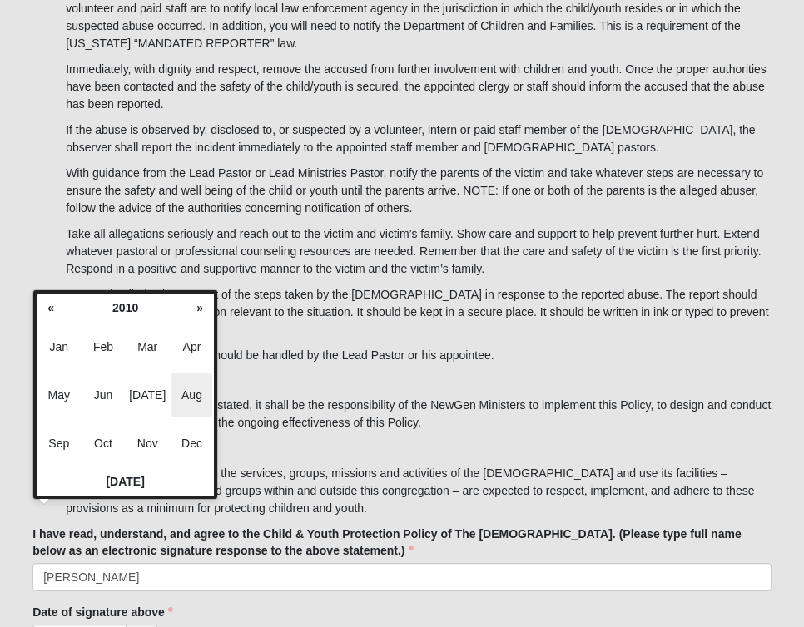
click at [53, 309] on th "«" at bounding box center [51, 308] width 28 height 28
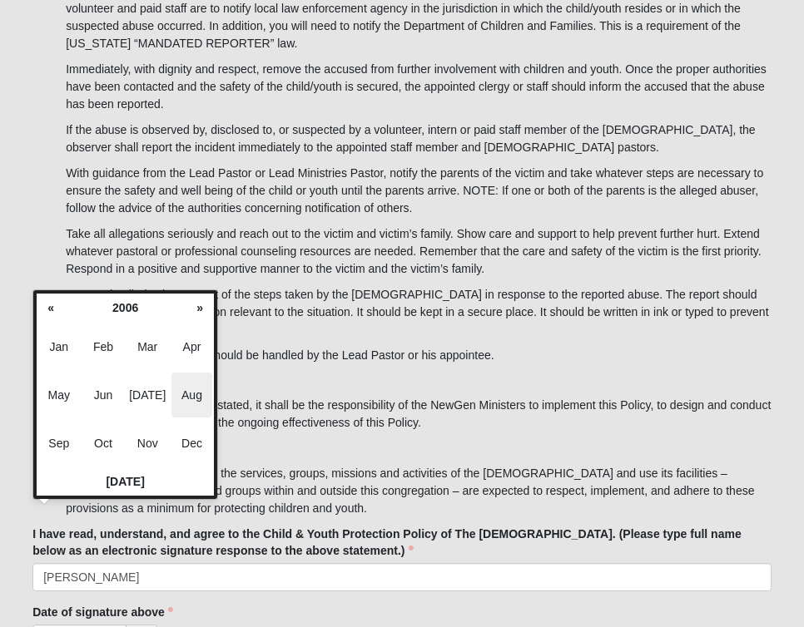
click at [53, 309] on th "«" at bounding box center [51, 308] width 28 height 28
click at [62, 434] on span "Sep" at bounding box center [58, 443] width 41 height 45
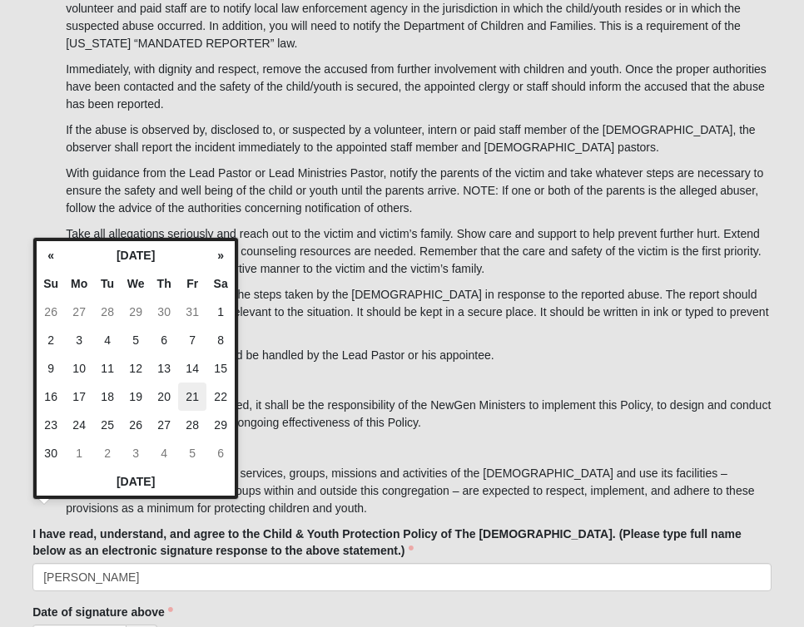
click at [196, 394] on td "21" at bounding box center [192, 397] width 28 height 28
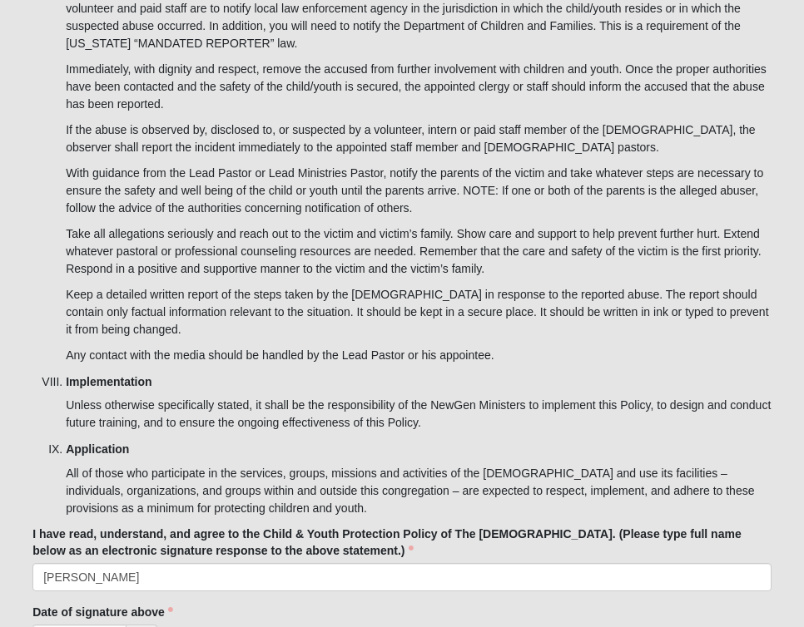
type input "09/21/2001"
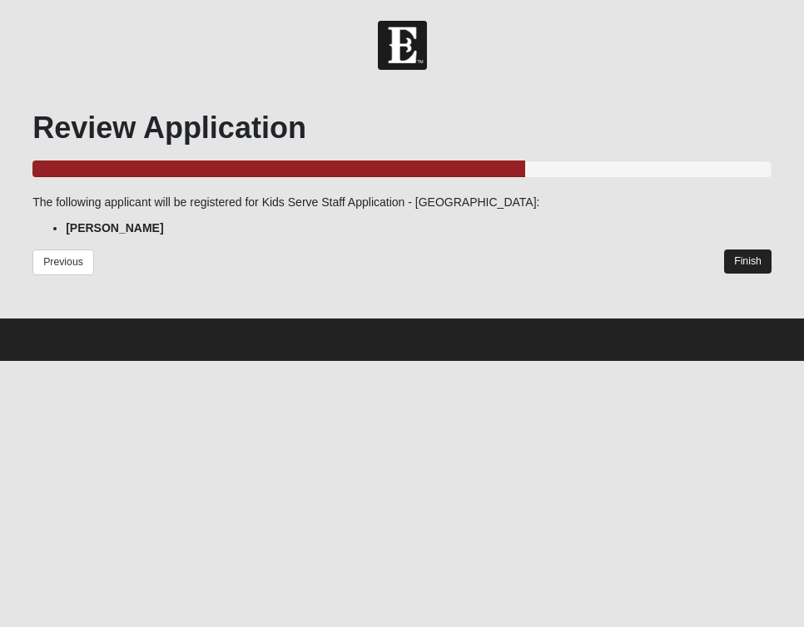
click at [702, 252] on link "Finish" at bounding box center [747, 262] width 47 height 24
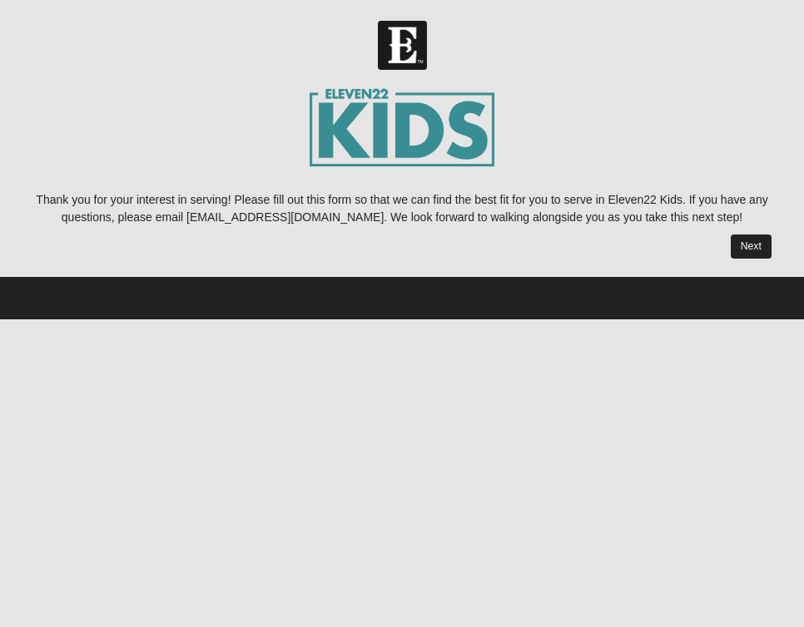
click at [758, 252] on link "Next" at bounding box center [751, 247] width 41 height 24
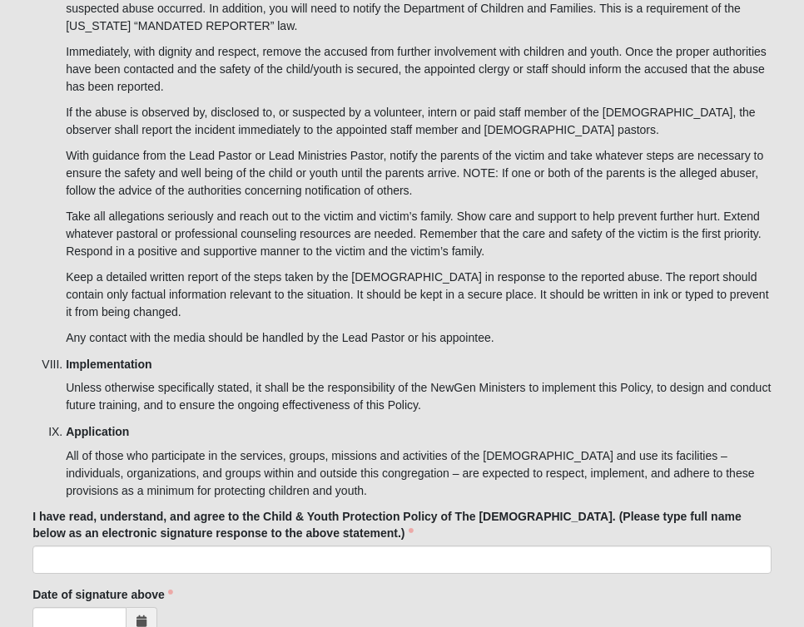
scroll to position [5583, 0]
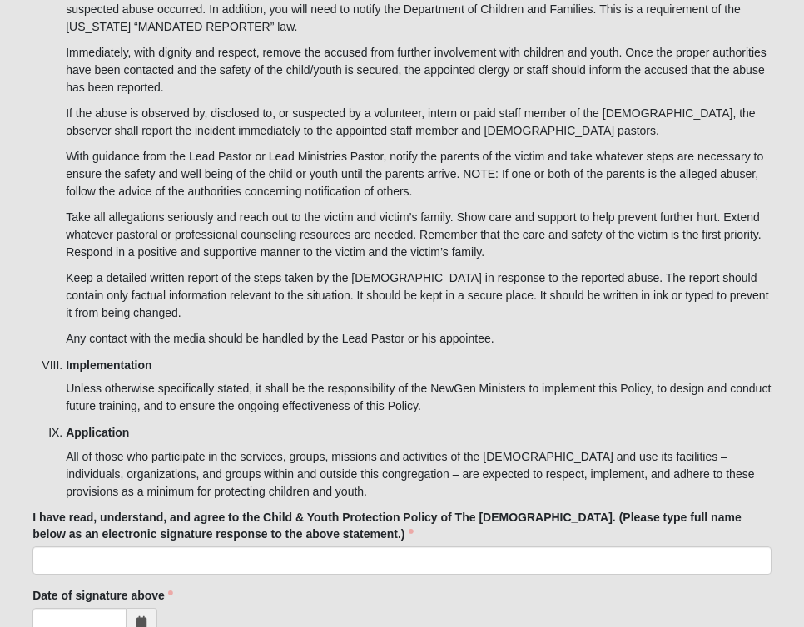
click at [136, 617] on icon at bounding box center [141, 623] width 10 height 12
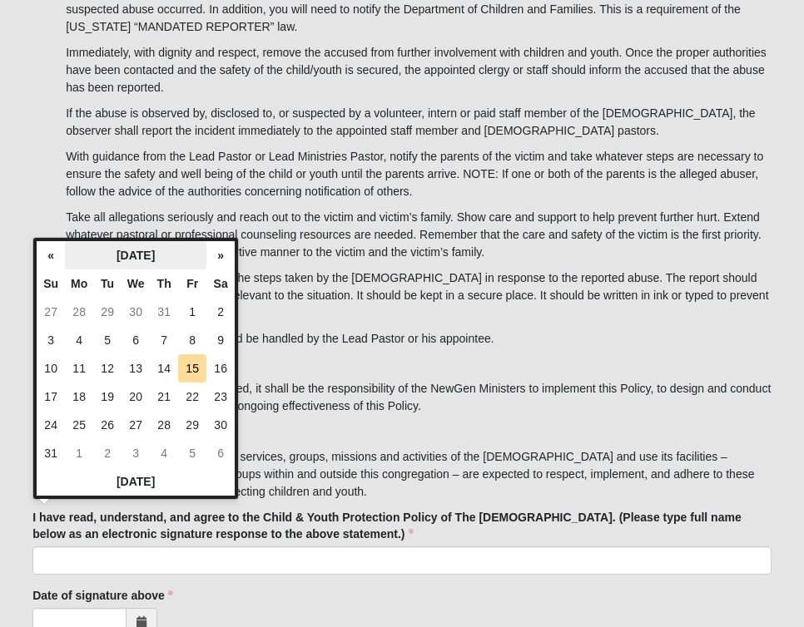
click at [149, 260] on th "[DATE]" at bounding box center [135, 255] width 141 height 28
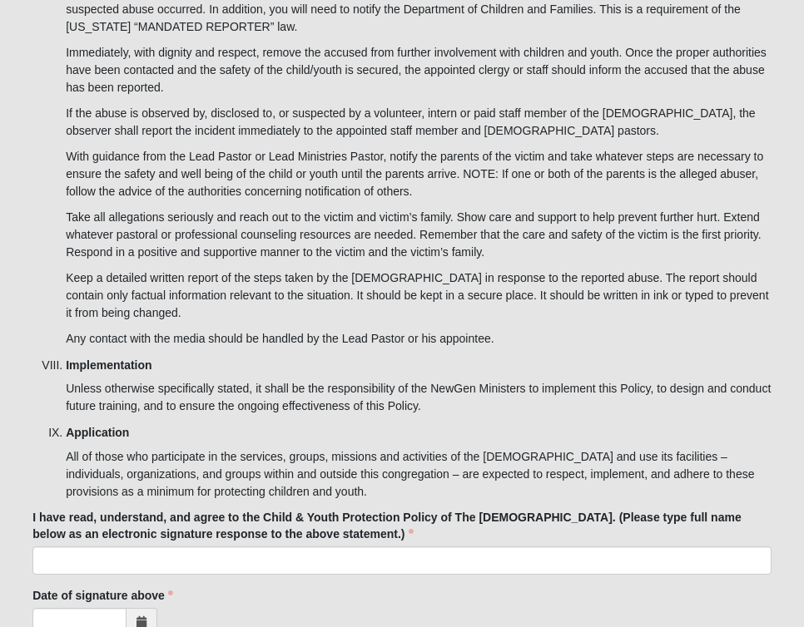
click at [154, 359] on h5 "Implementation" at bounding box center [419, 366] width 706 height 14
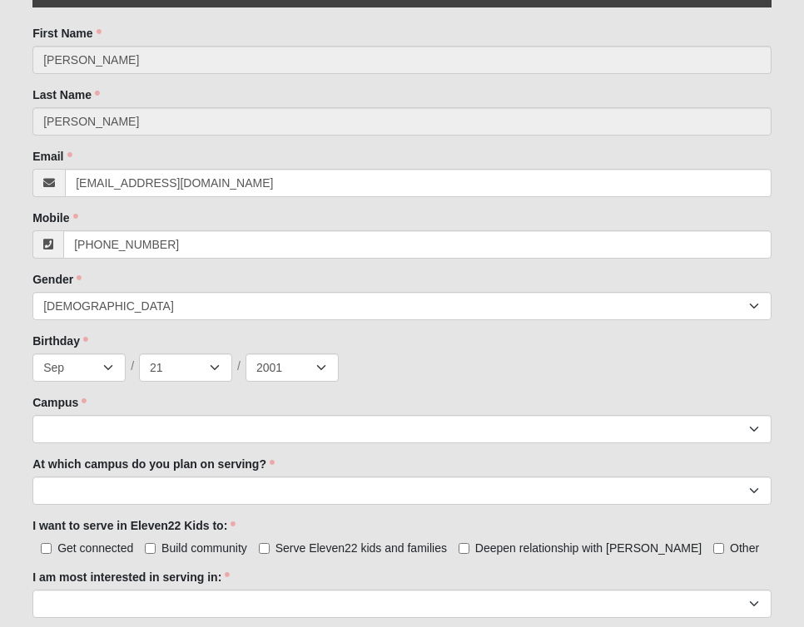
scroll to position [463, 0]
